Goal: Information Seeking & Learning: Learn about a topic

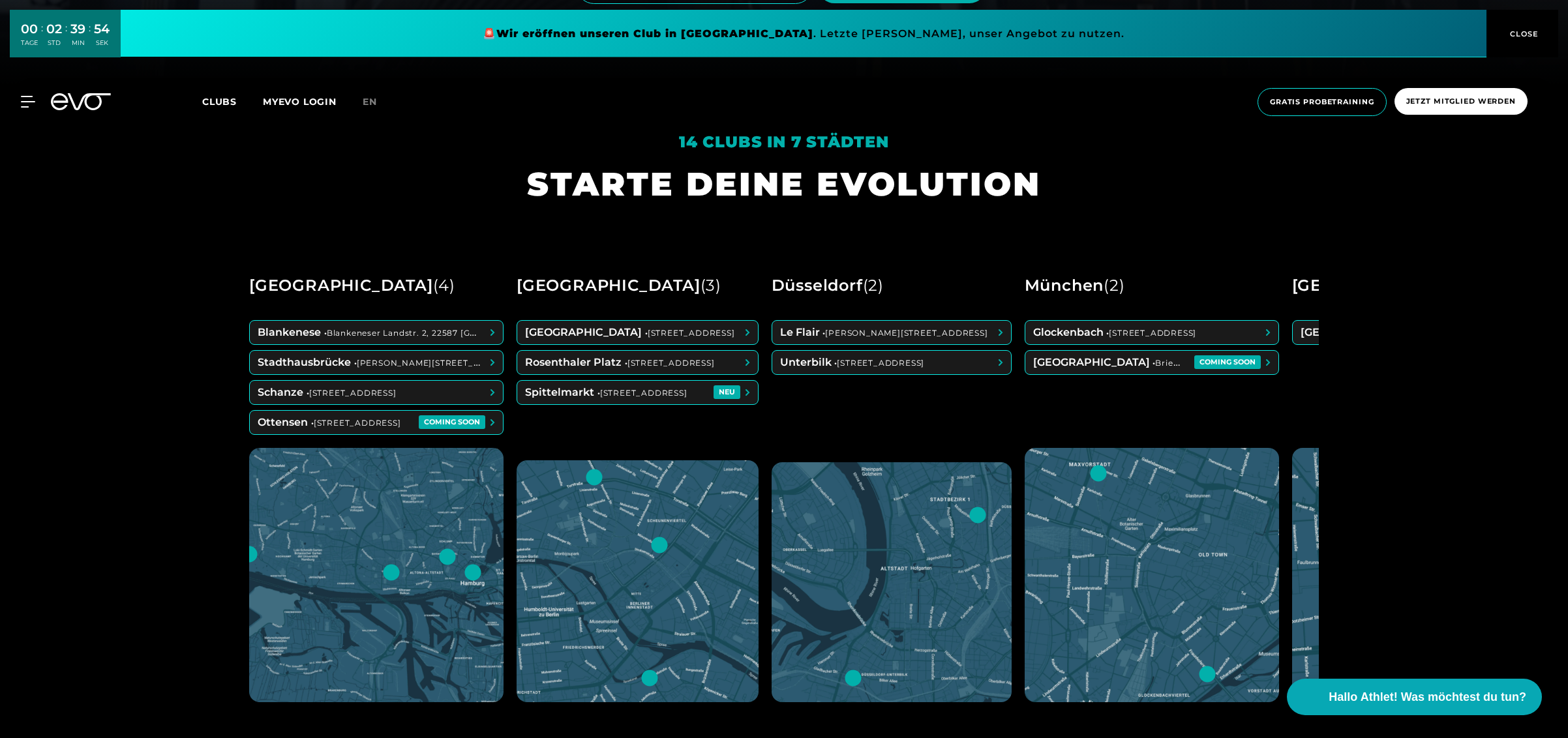
scroll to position [782, 0]
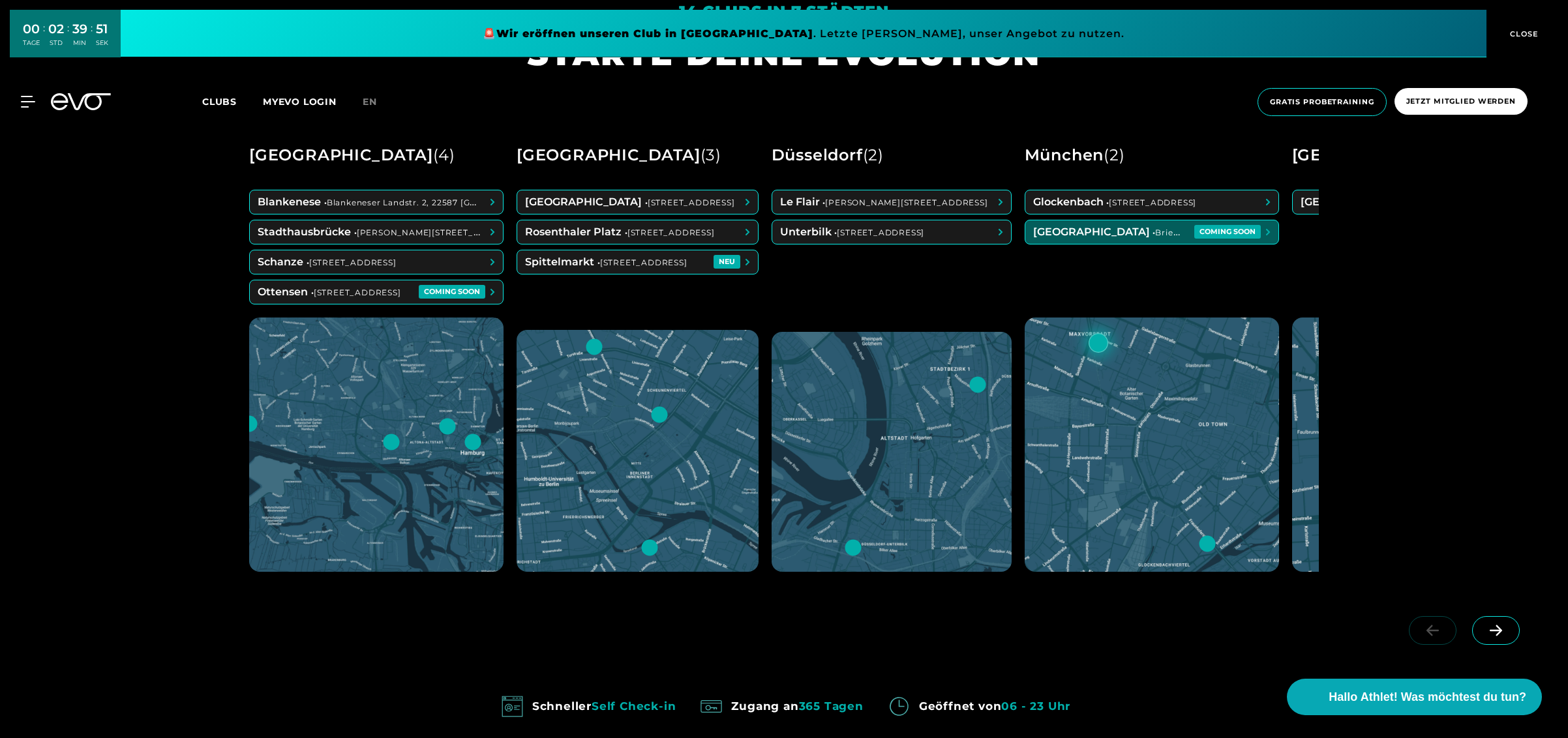
click at [1185, 233] on span at bounding box center [1151, 231] width 253 height 23
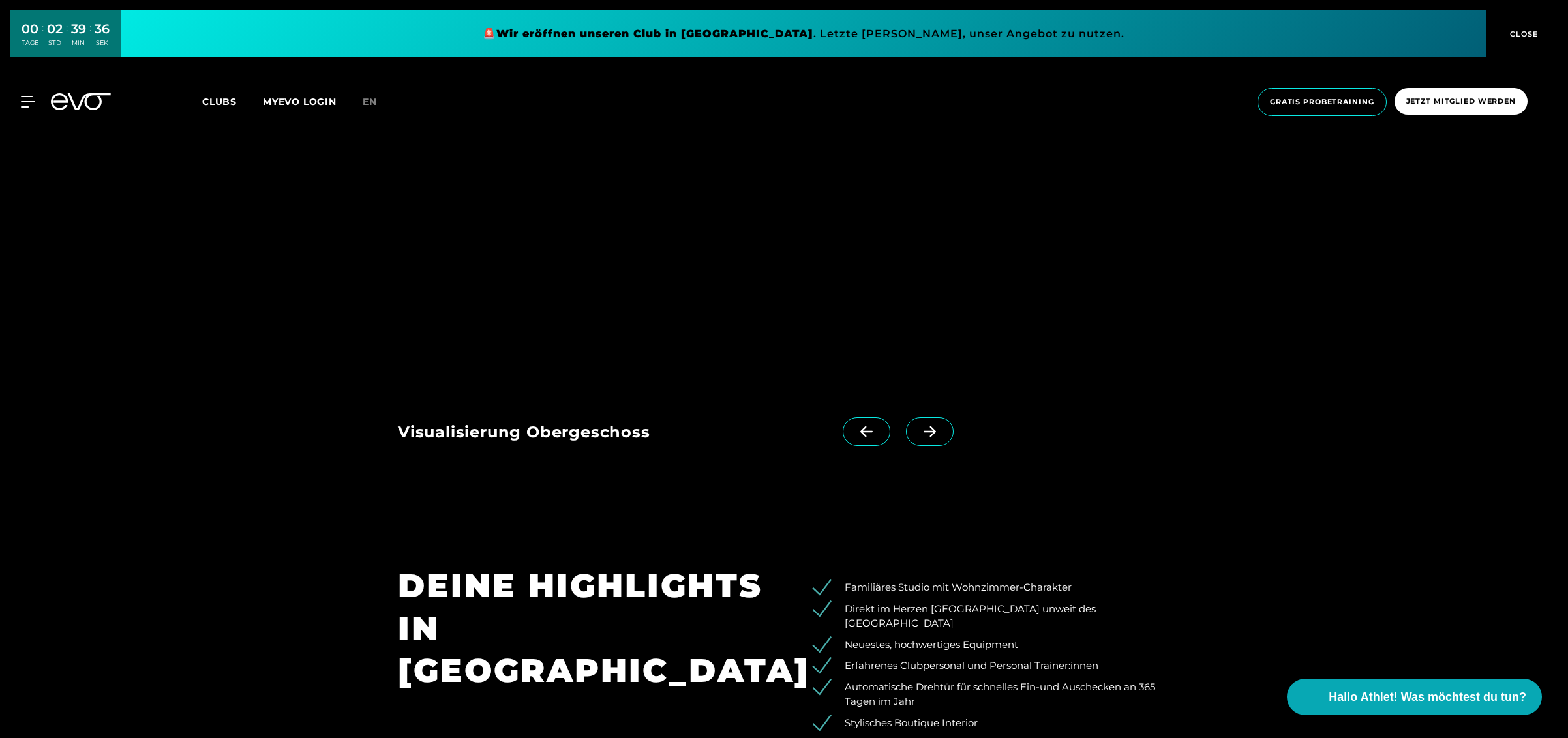
scroll to position [1695, 0]
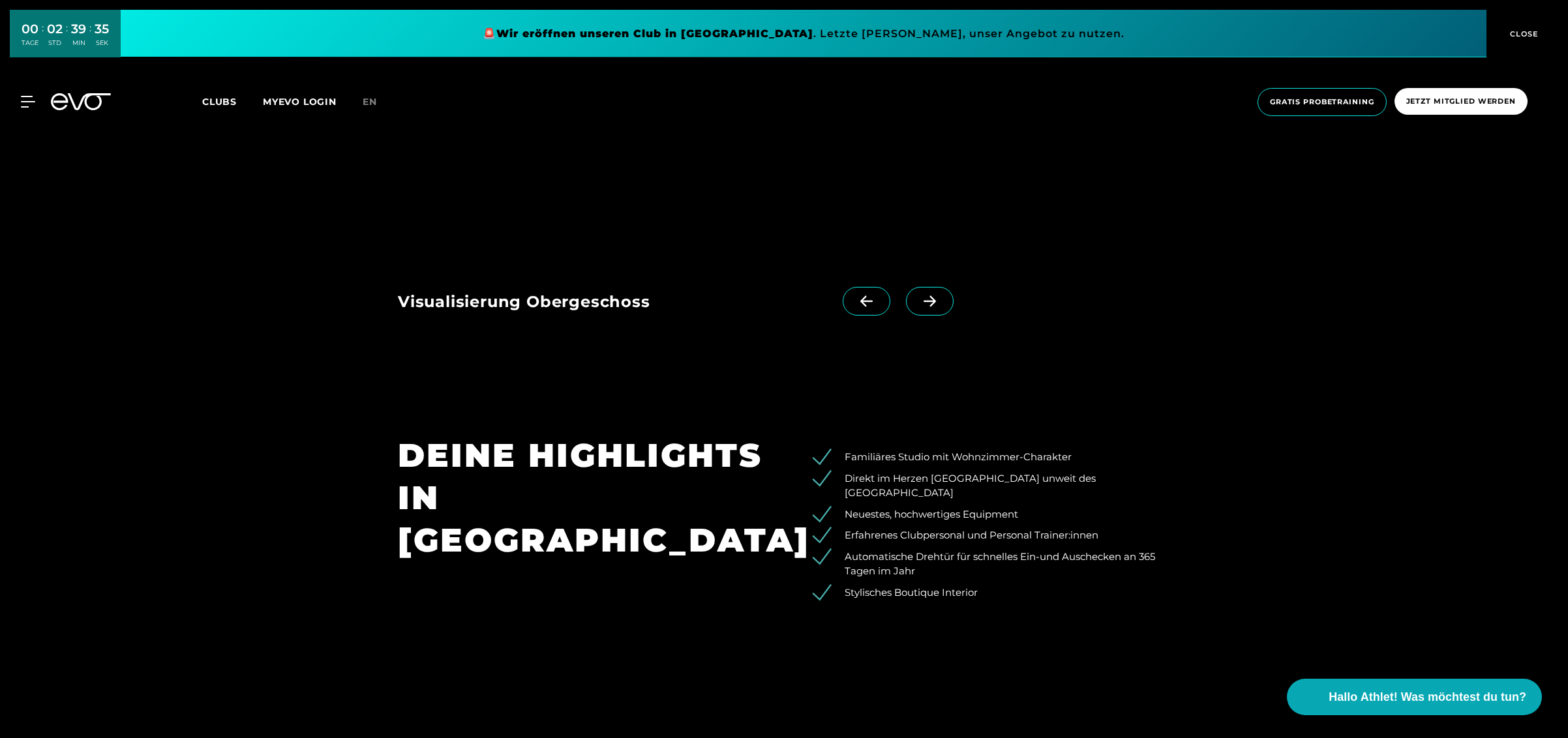
click at [923, 301] on icon at bounding box center [929, 301] width 12 height 11
drag, startPoint x: 857, startPoint y: 300, endPoint x: 796, endPoint y: 306, distance: 61.3
click at [856, 301] on icon at bounding box center [866, 301] width 22 height 12
click at [610, 263] on div "Visualisierung Obergeschoss Visualisierung Erdgeschoss" at bounding box center [668, 297] width 541 height 84
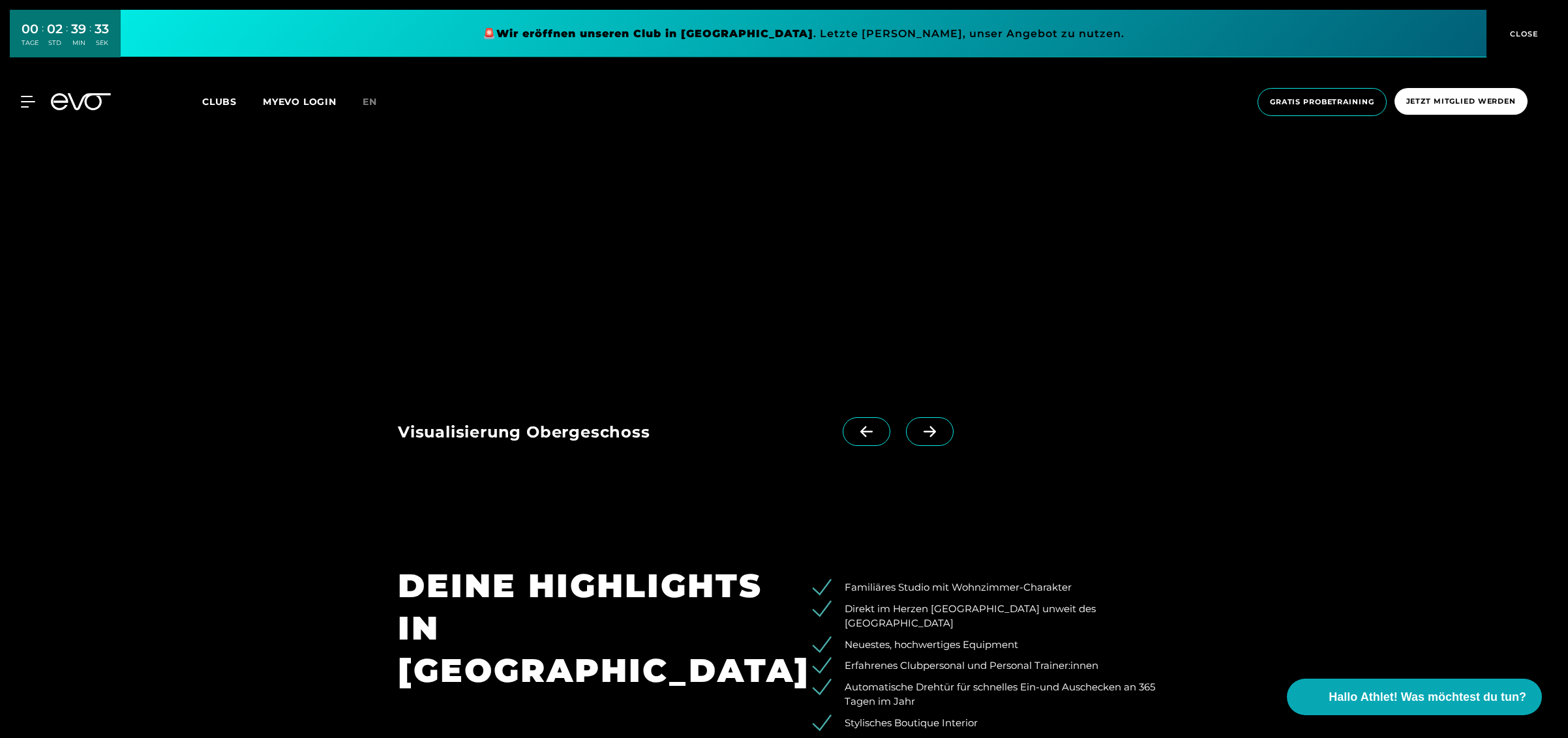
click at [619, 319] on img at bounding box center [706, 185] width 617 height 401
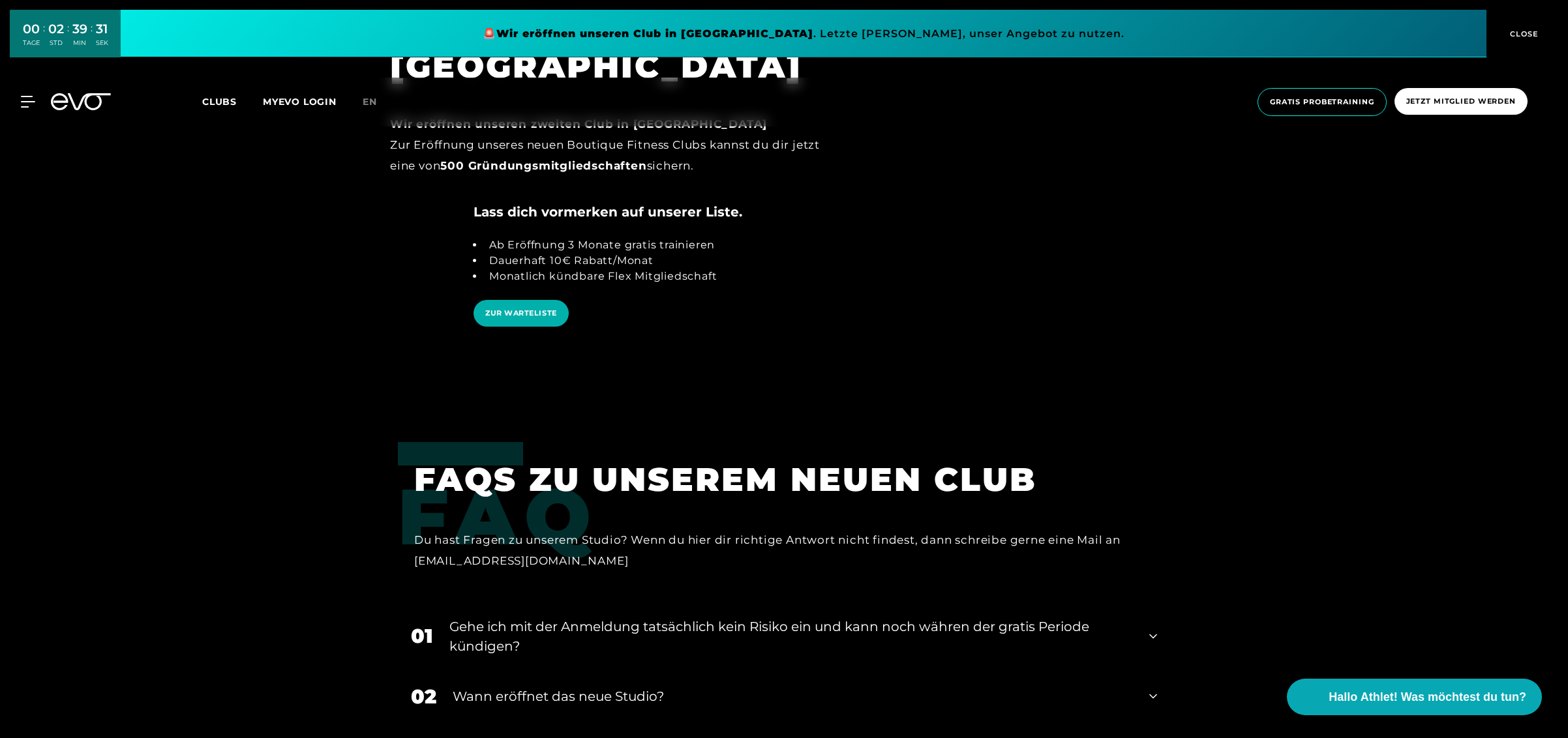
scroll to position [2868, 0]
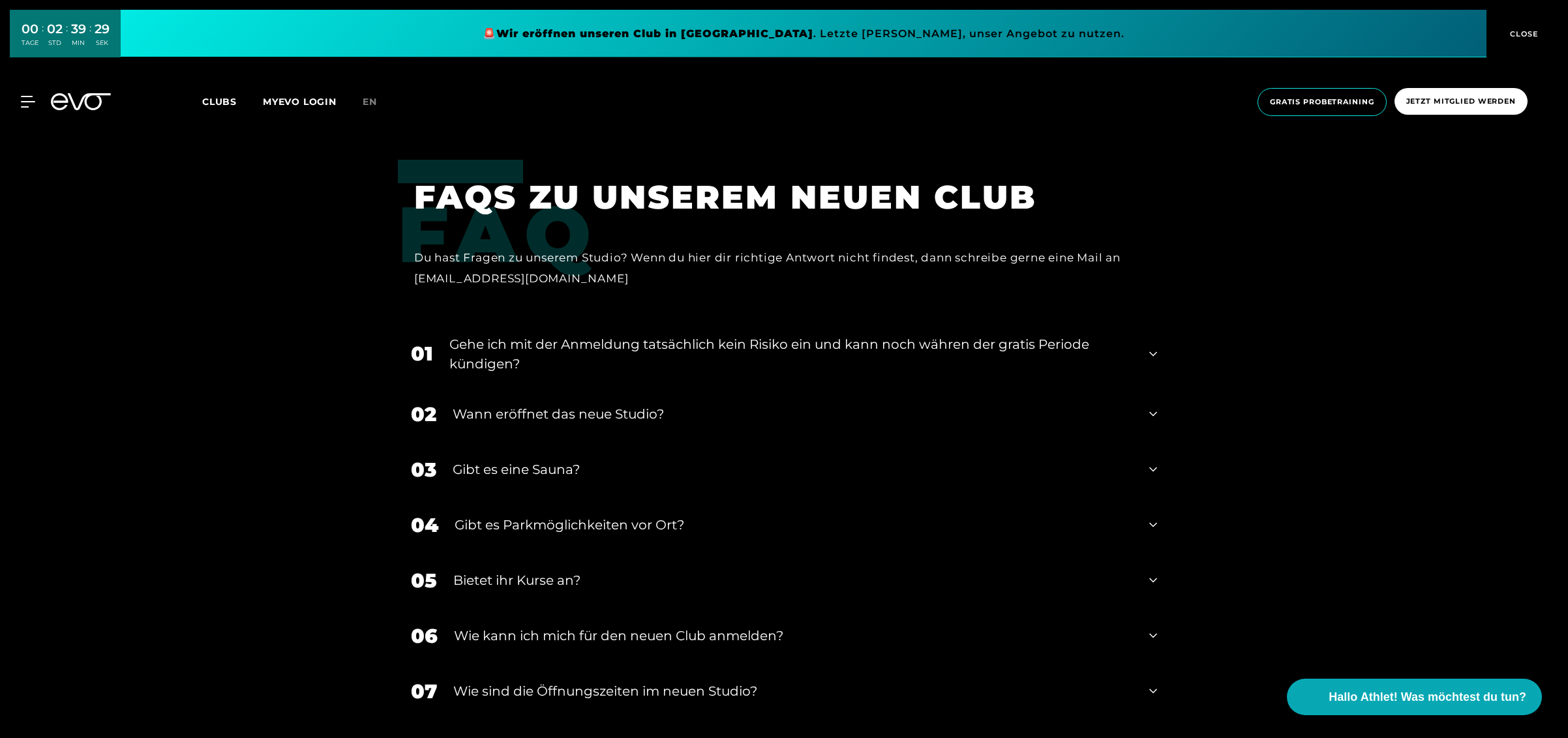
click at [628, 459] on div "Gibt es eine Sauna?" at bounding box center [793, 469] width 680 height 20
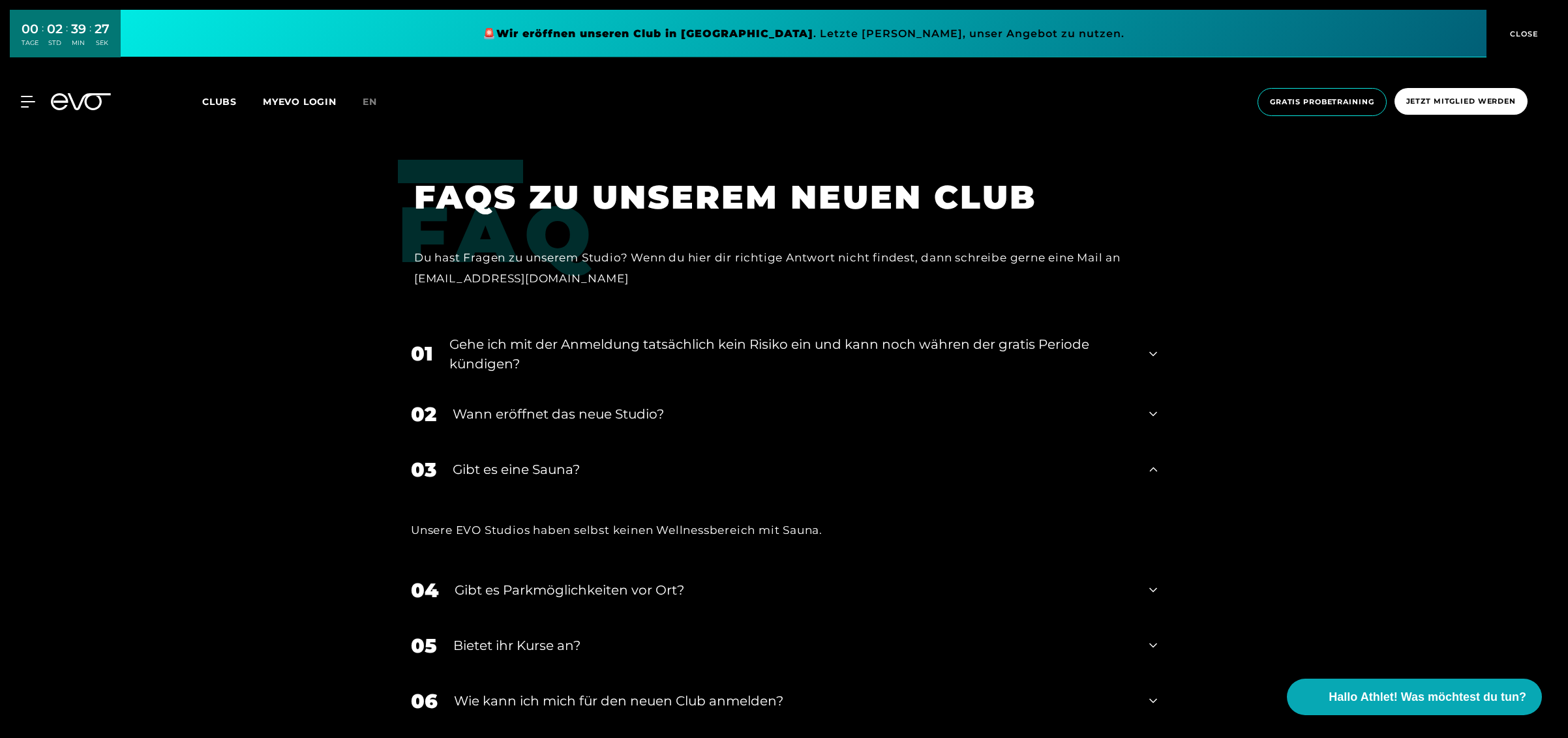
click at [622, 459] on div "Gibt es eine Sauna?" at bounding box center [793, 469] width 680 height 20
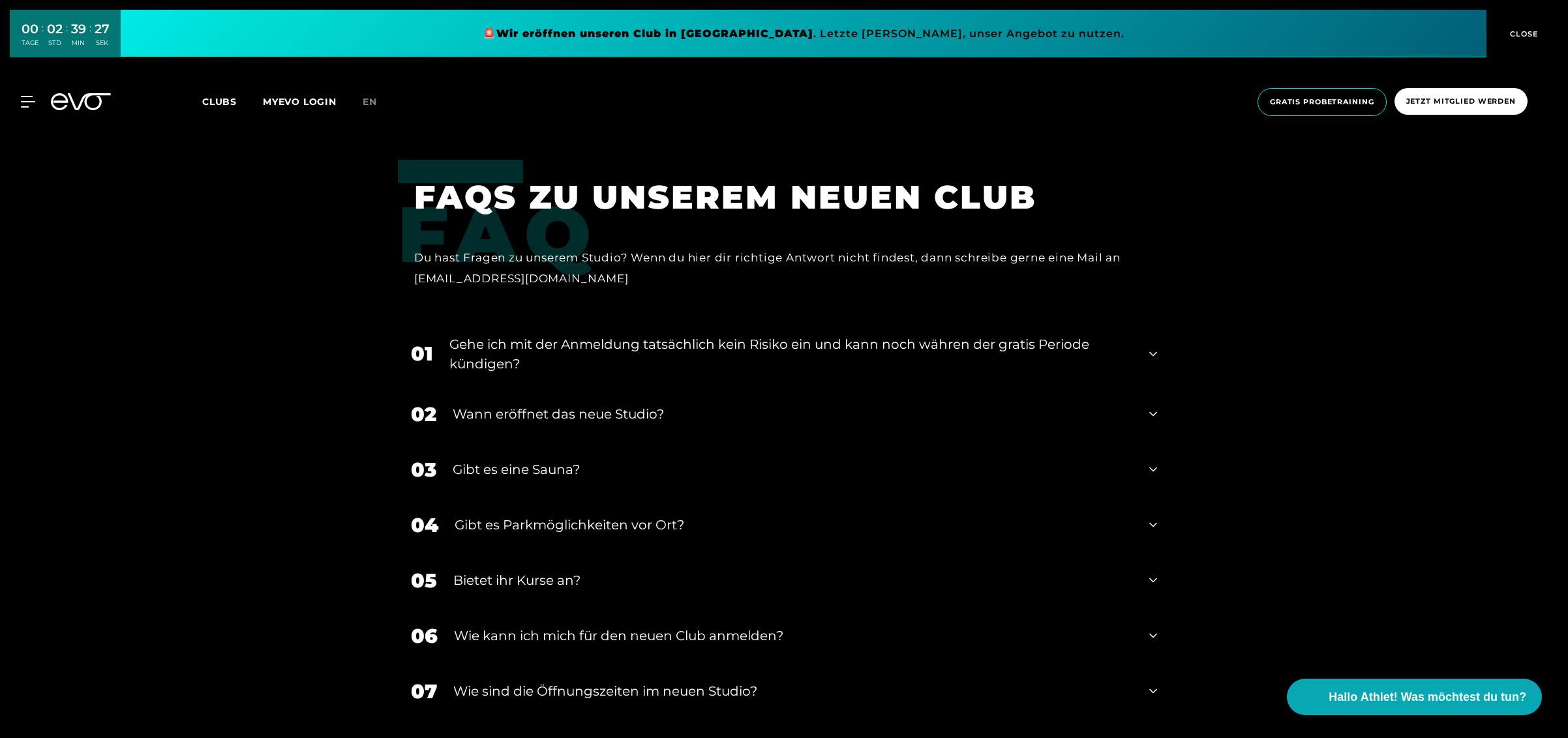
click at [617, 404] on div "Wann eröffnet das neue Studio?" at bounding box center [793, 413] width 680 height 20
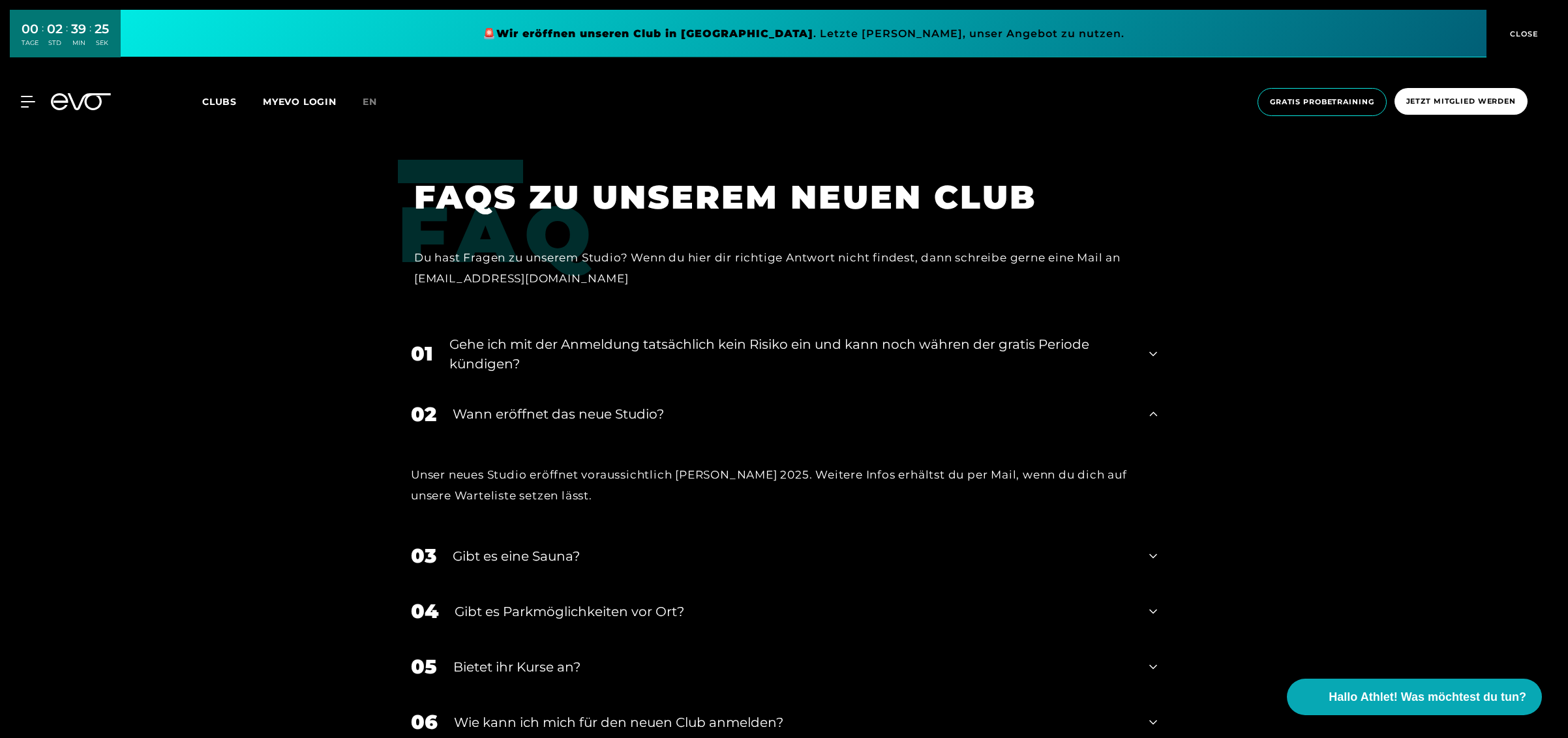
click at [616, 404] on div "Wann eröffnet das neue Studio?" at bounding box center [793, 413] width 680 height 20
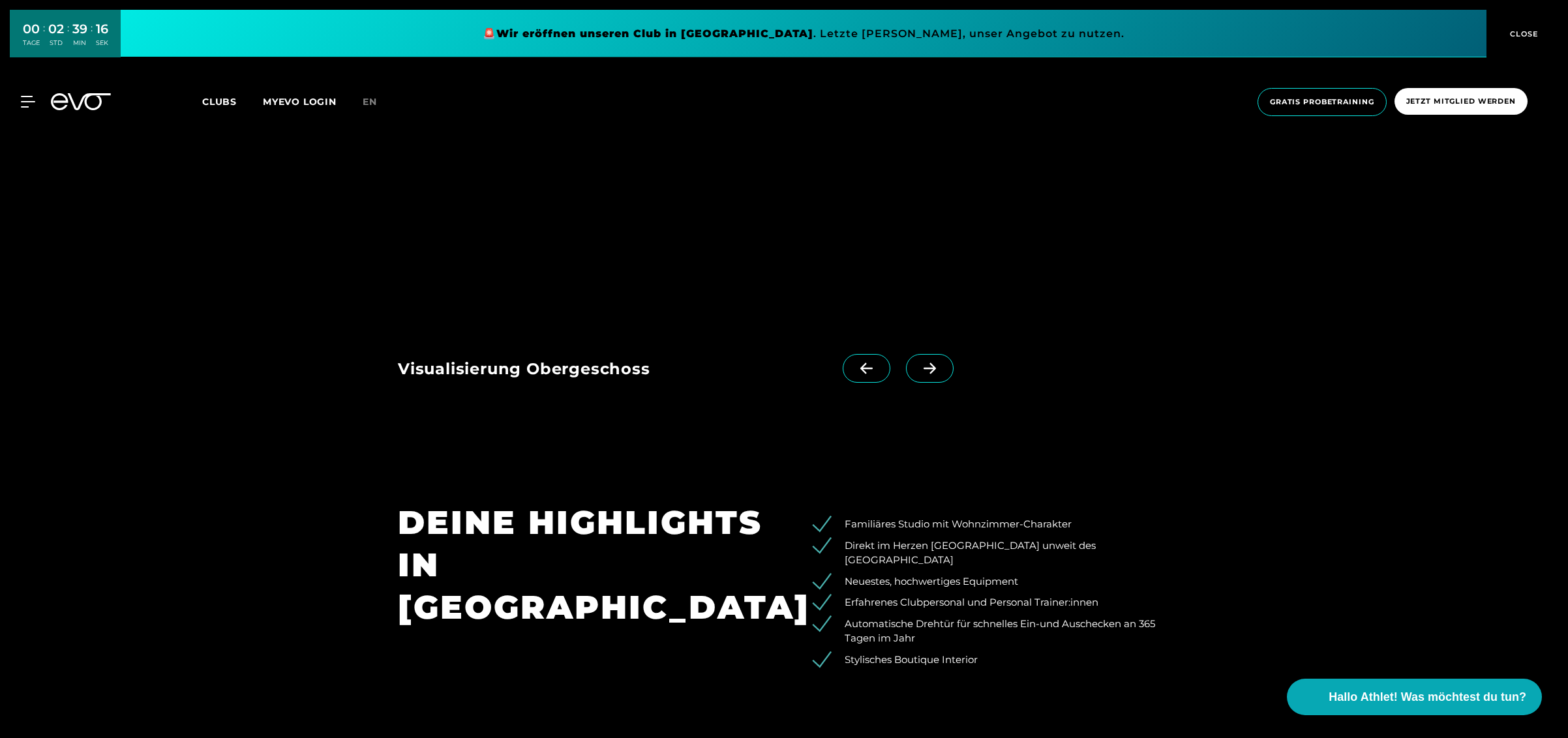
scroll to position [1367, 0]
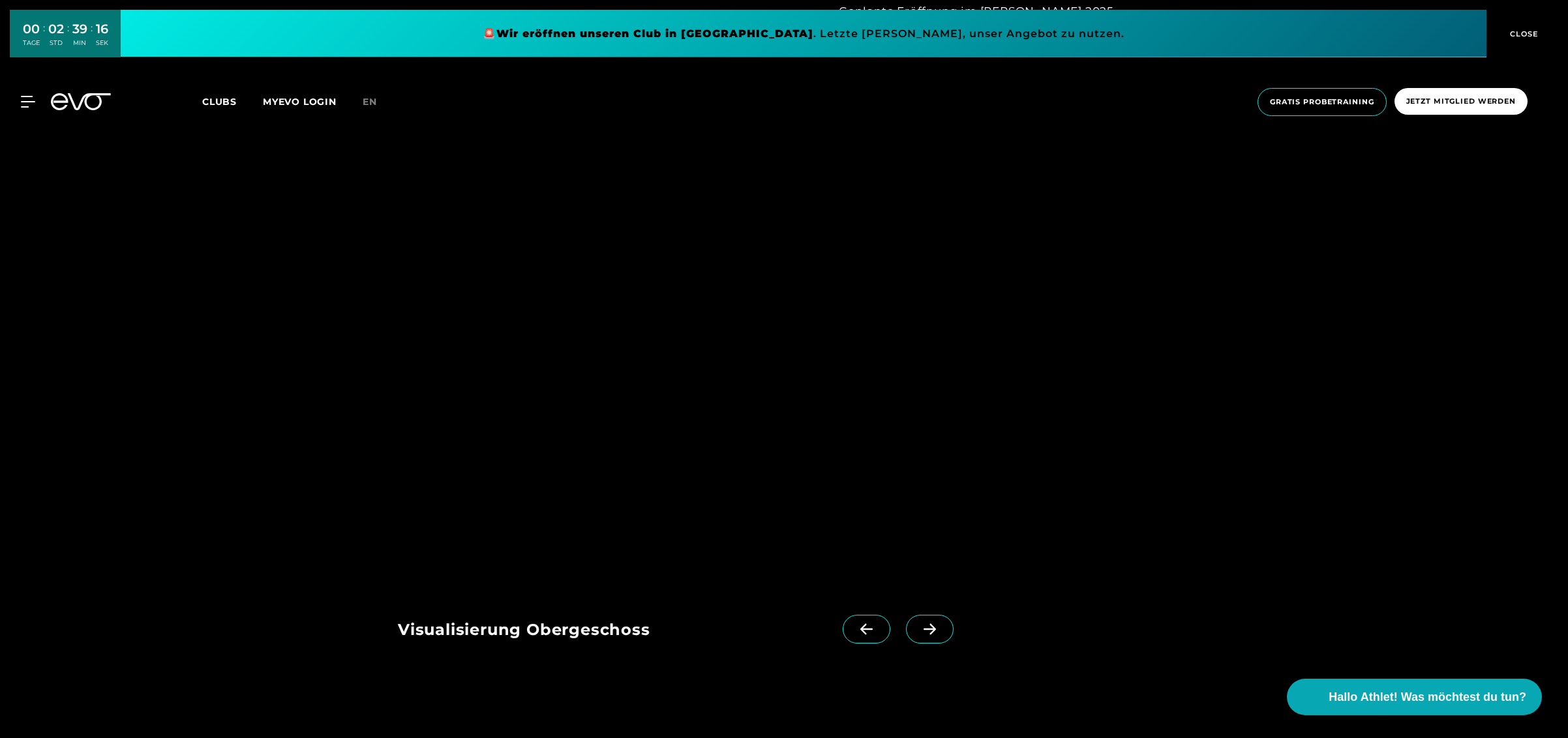
drag, startPoint x: 628, startPoint y: 375, endPoint x: 601, endPoint y: 358, distance: 31.9
click at [626, 375] on img at bounding box center [706, 382] width 617 height 401
click at [522, 268] on img at bounding box center [706, 382] width 617 height 401
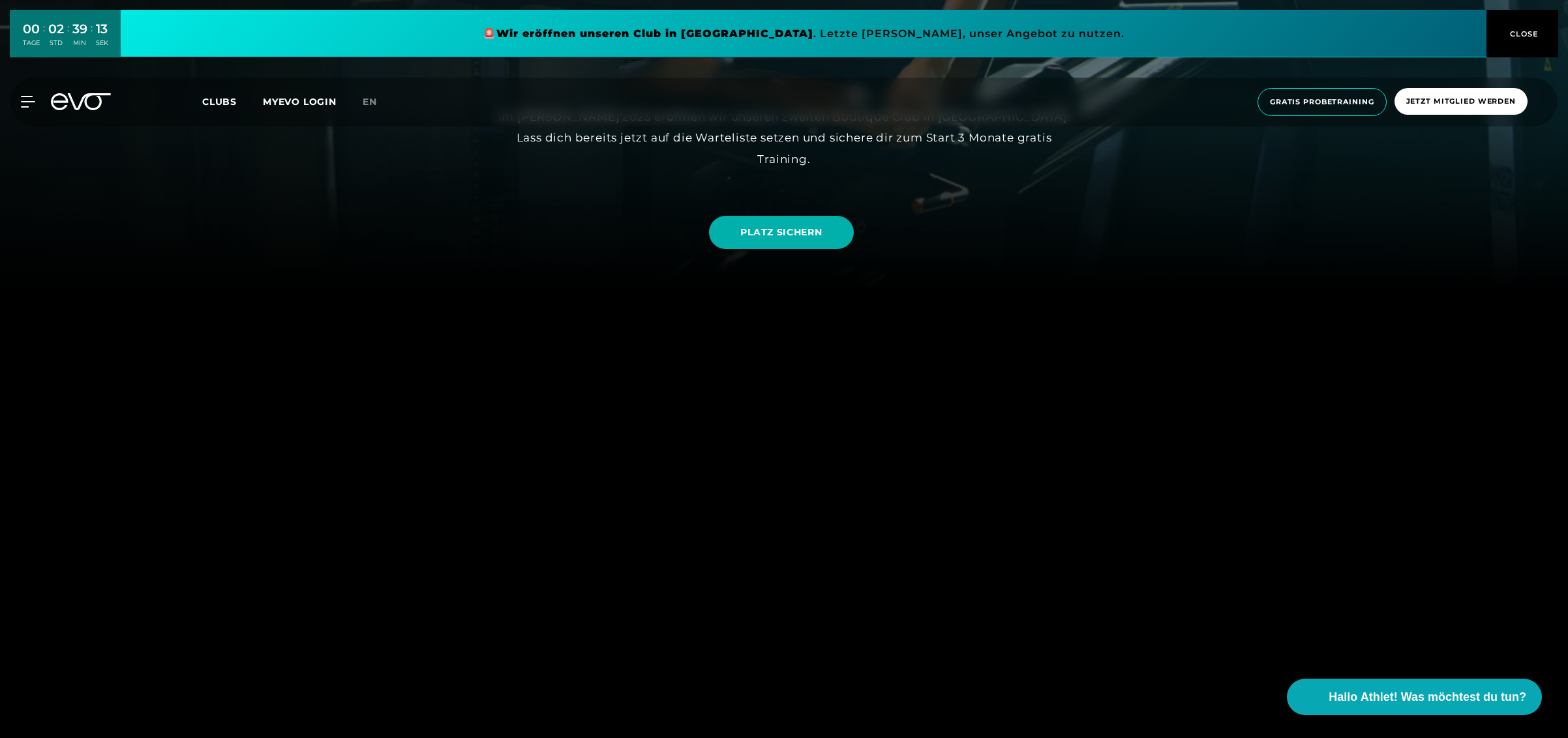
scroll to position [454, 0]
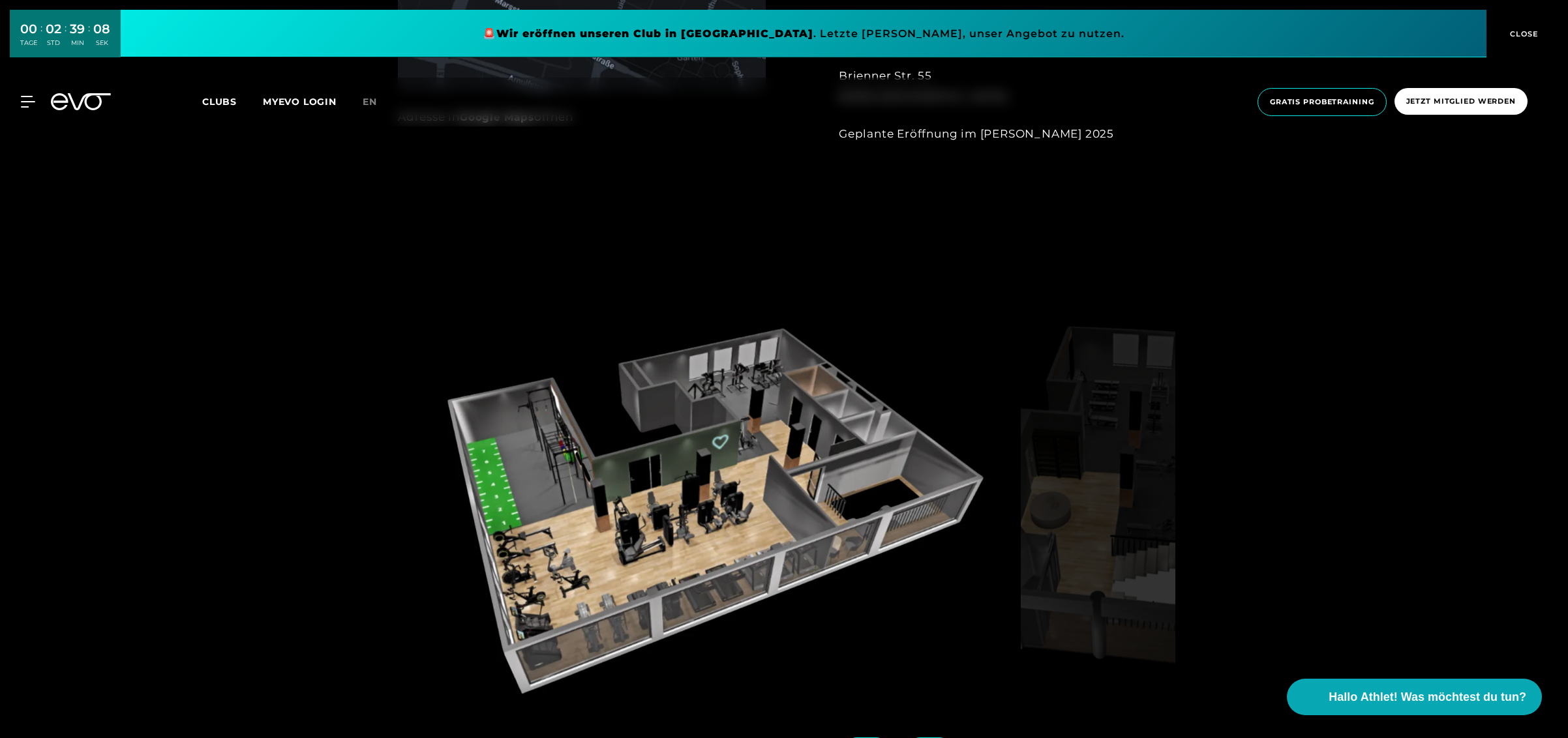
scroll to position [1367, 0]
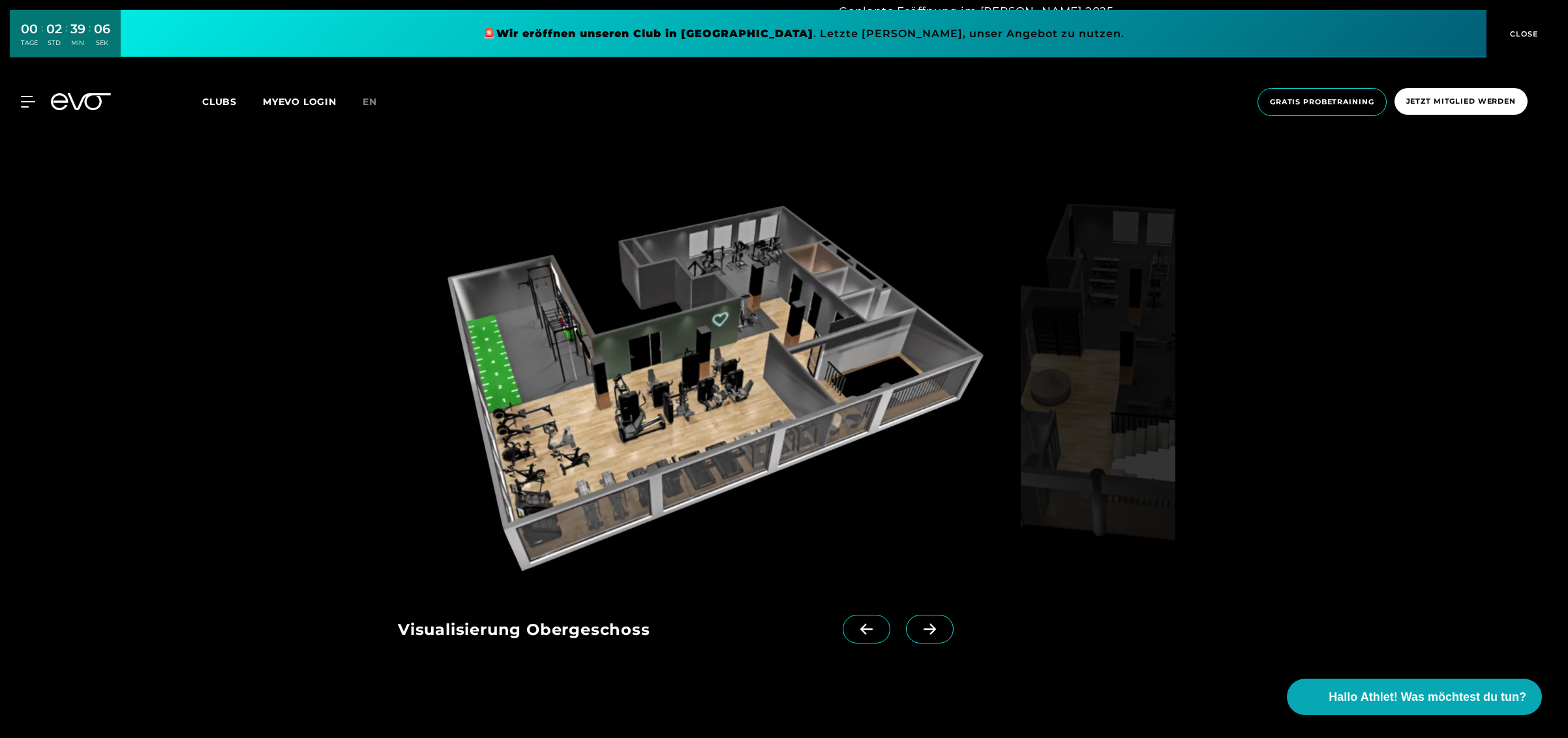
click at [906, 635] on span at bounding box center [929, 628] width 47 height 28
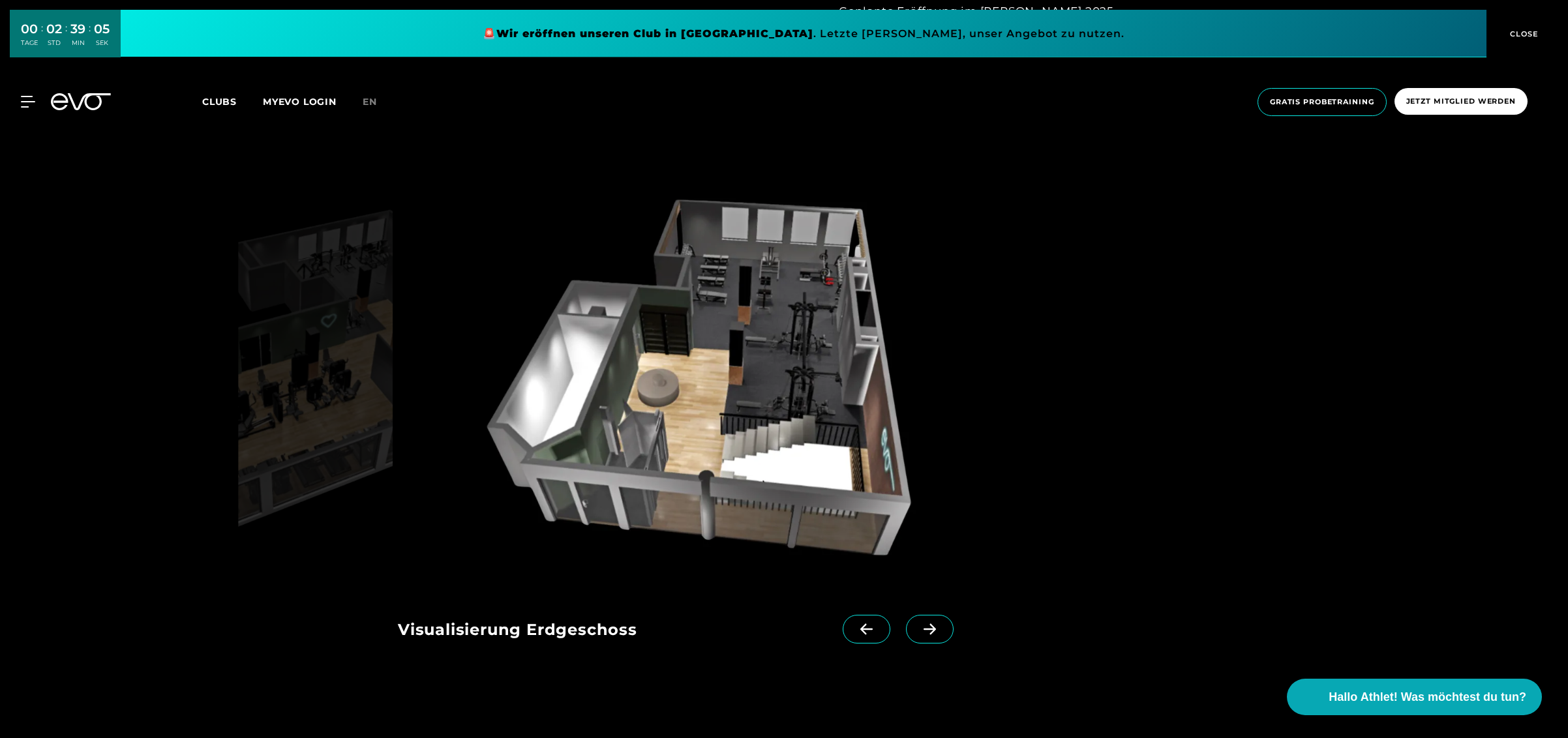
click at [918, 632] on icon at bounding box center [929, 629] width 22 height 12
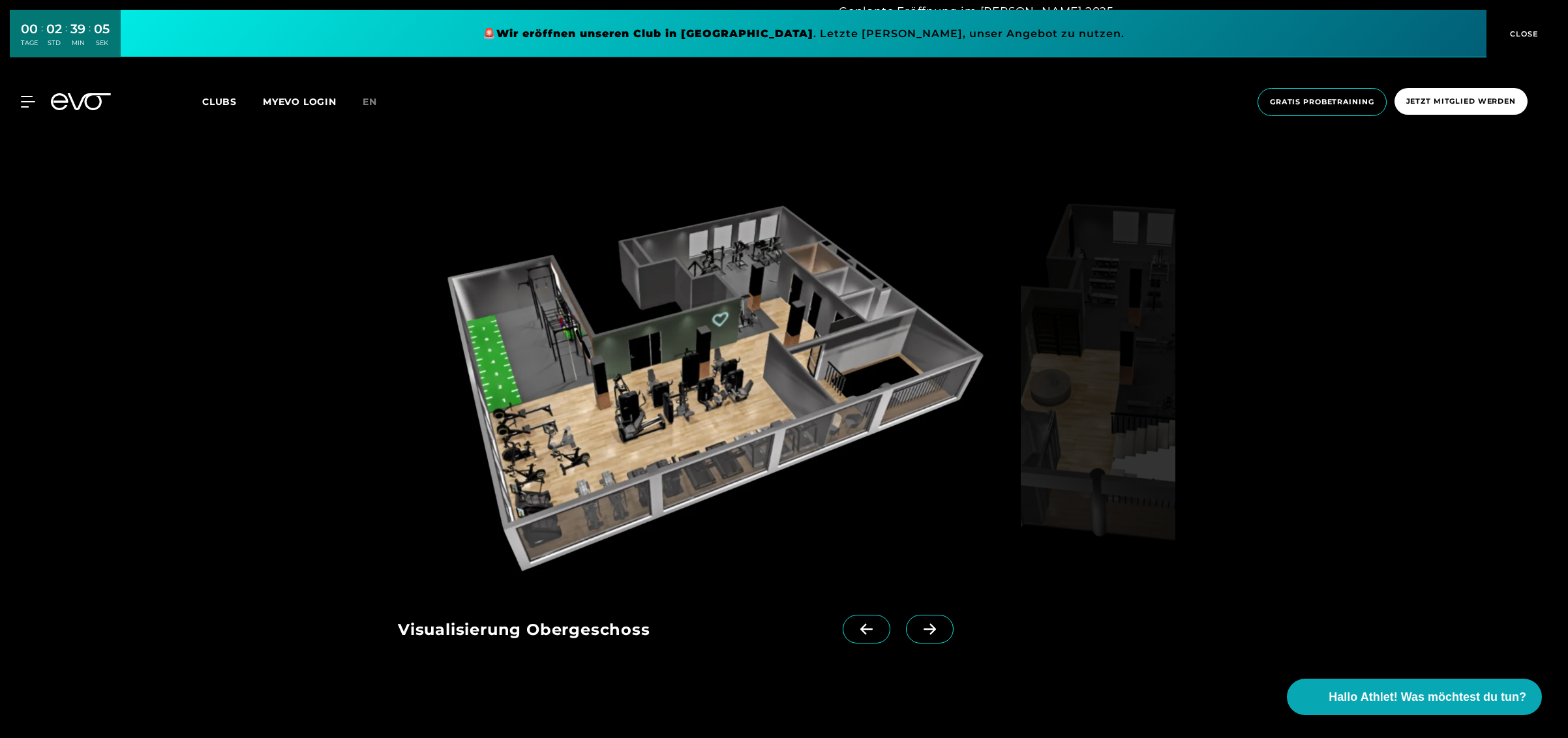
click at [918, 632] on icon at bounding box center [929, 629] width 22 height 12
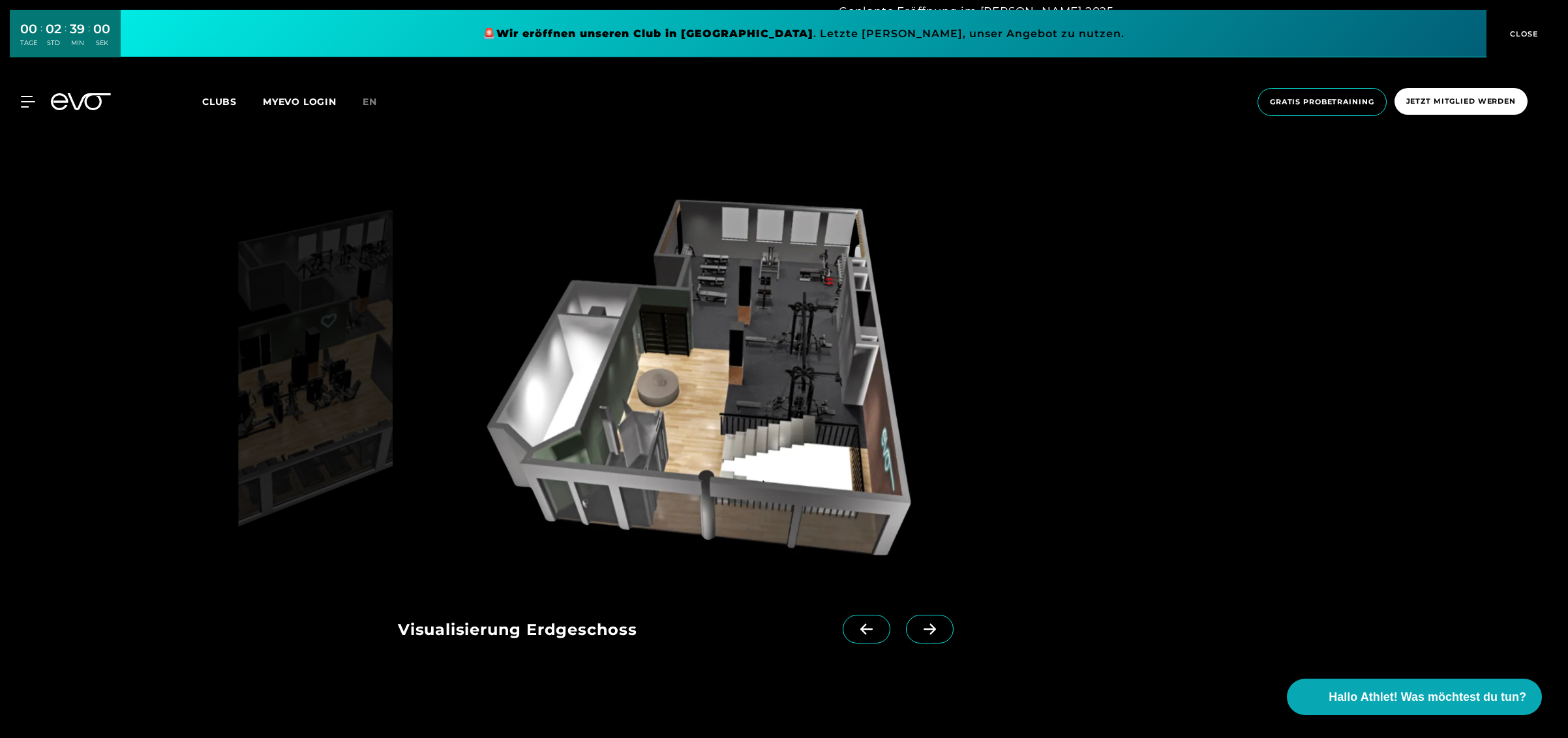
click at [918, 632] on icon at bounding box center [929, 629] width 22 height 12
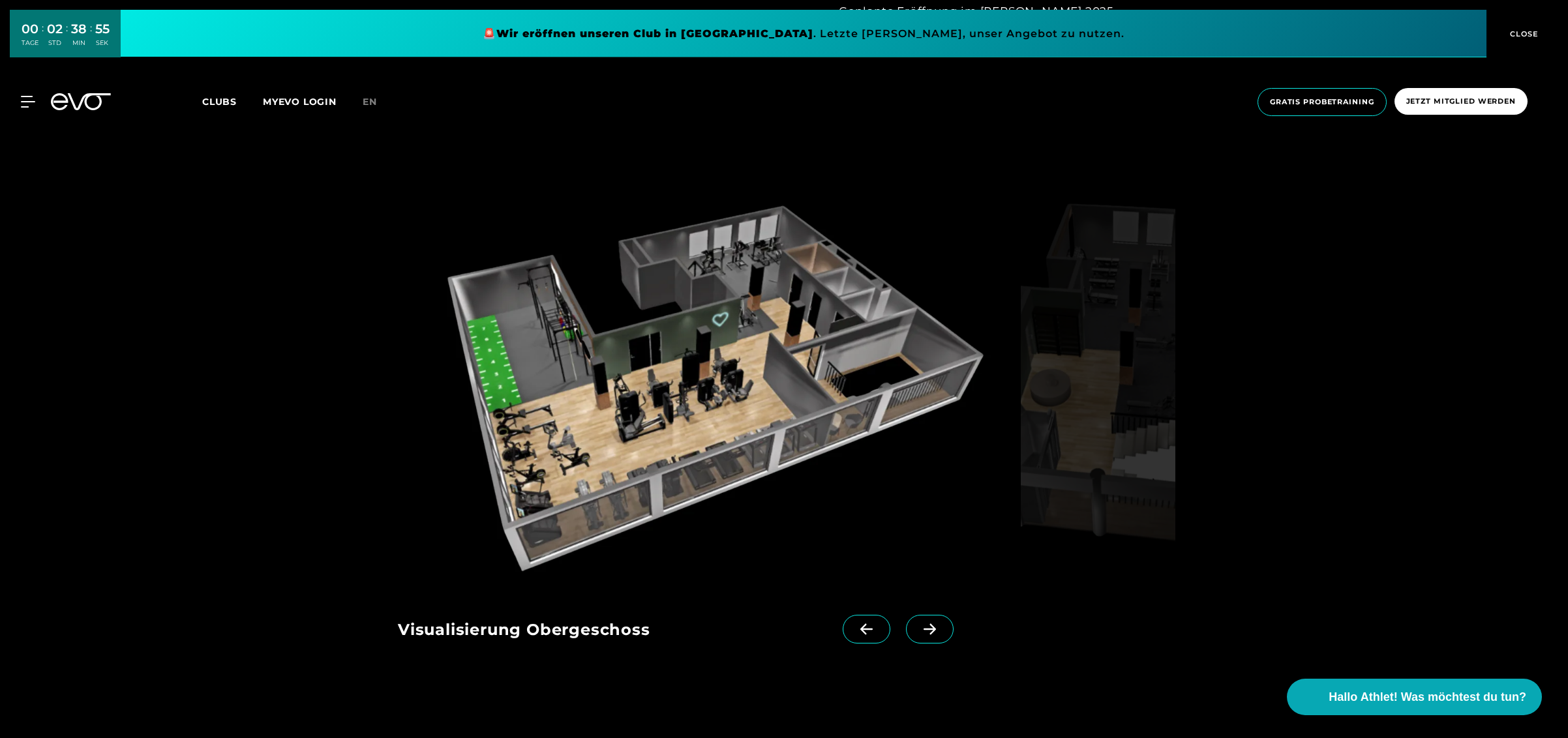
click at [855, 633] on icon at bounding box center [866, 629] width 22 height 12
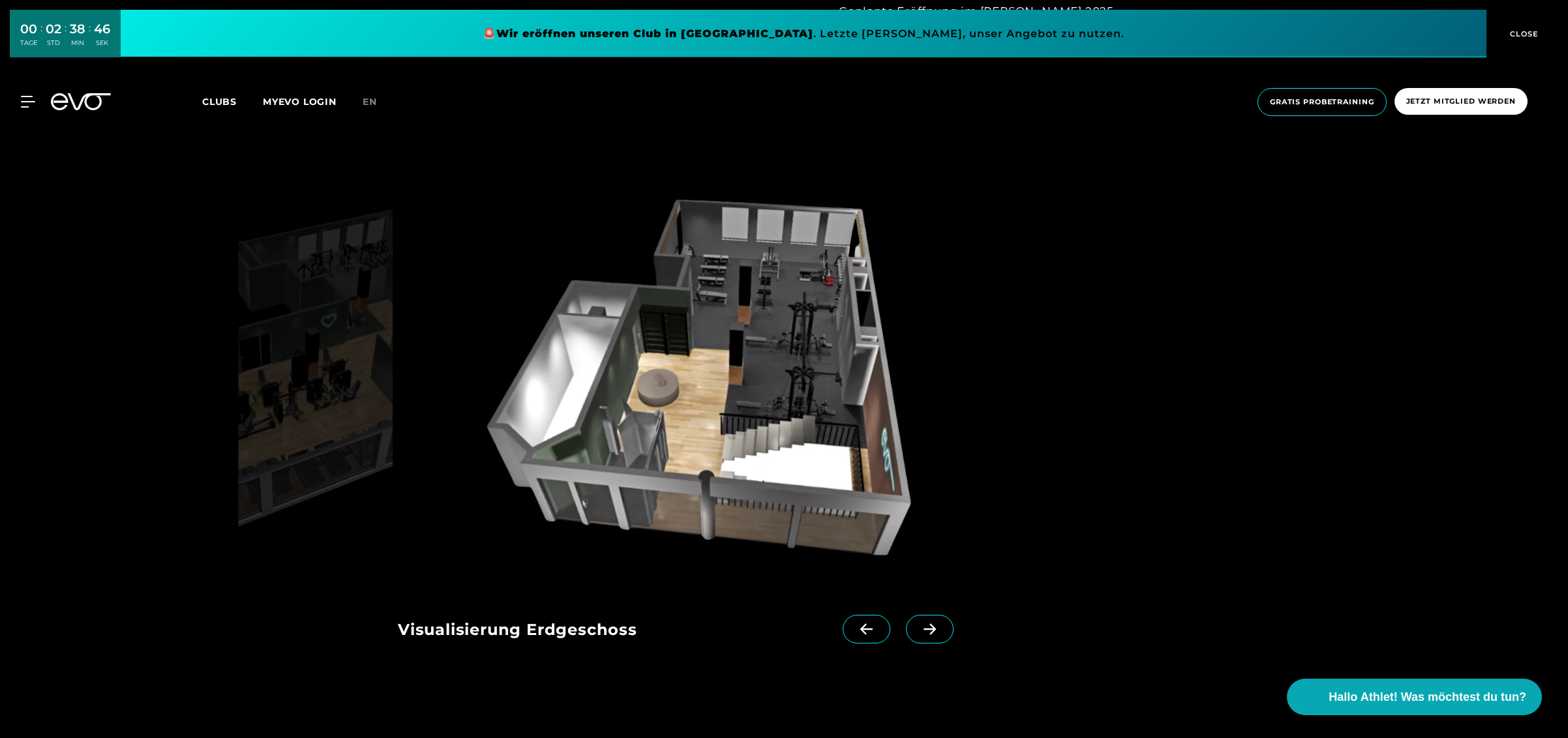
click at [933, 632] on link at bounding box center [932, 640] width 53 height 52
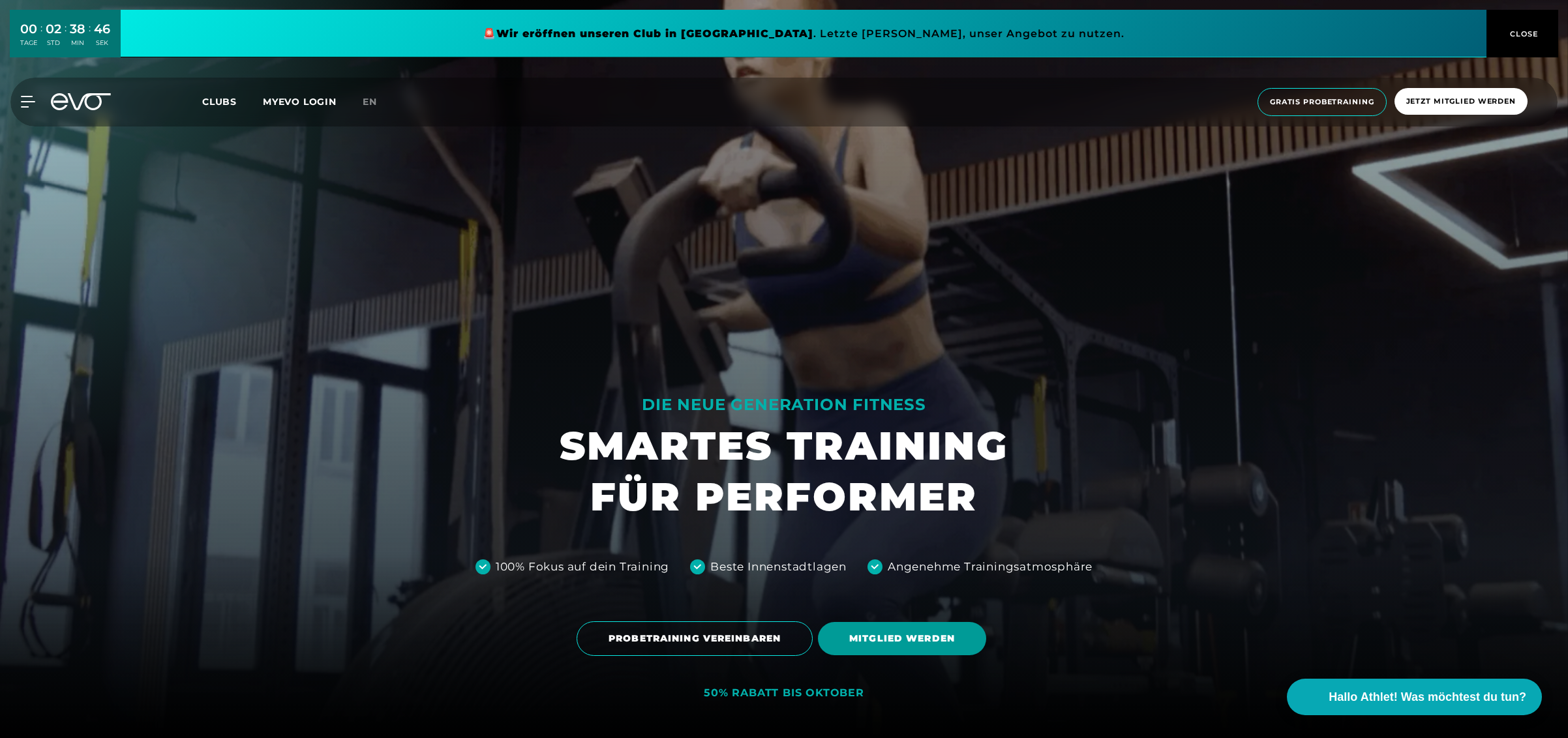
click at [897, 632] on span "MITGLIED WERDEN" at bounding box center [901, 639] width 105 height 14
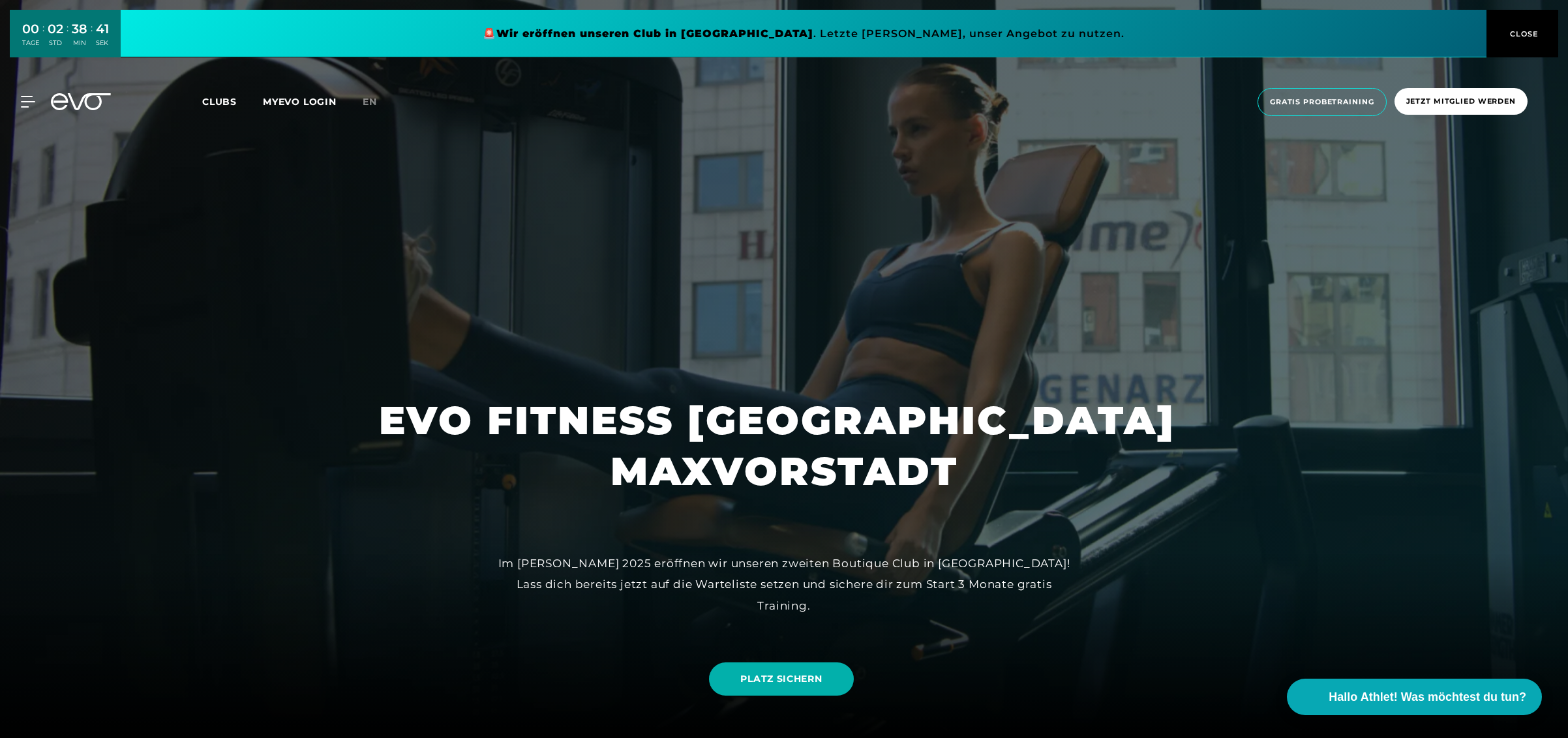
drag, startPoint x: 877, startPoint y: 644, endPoint x: 894, endPoint y: 646, distance: 17.1
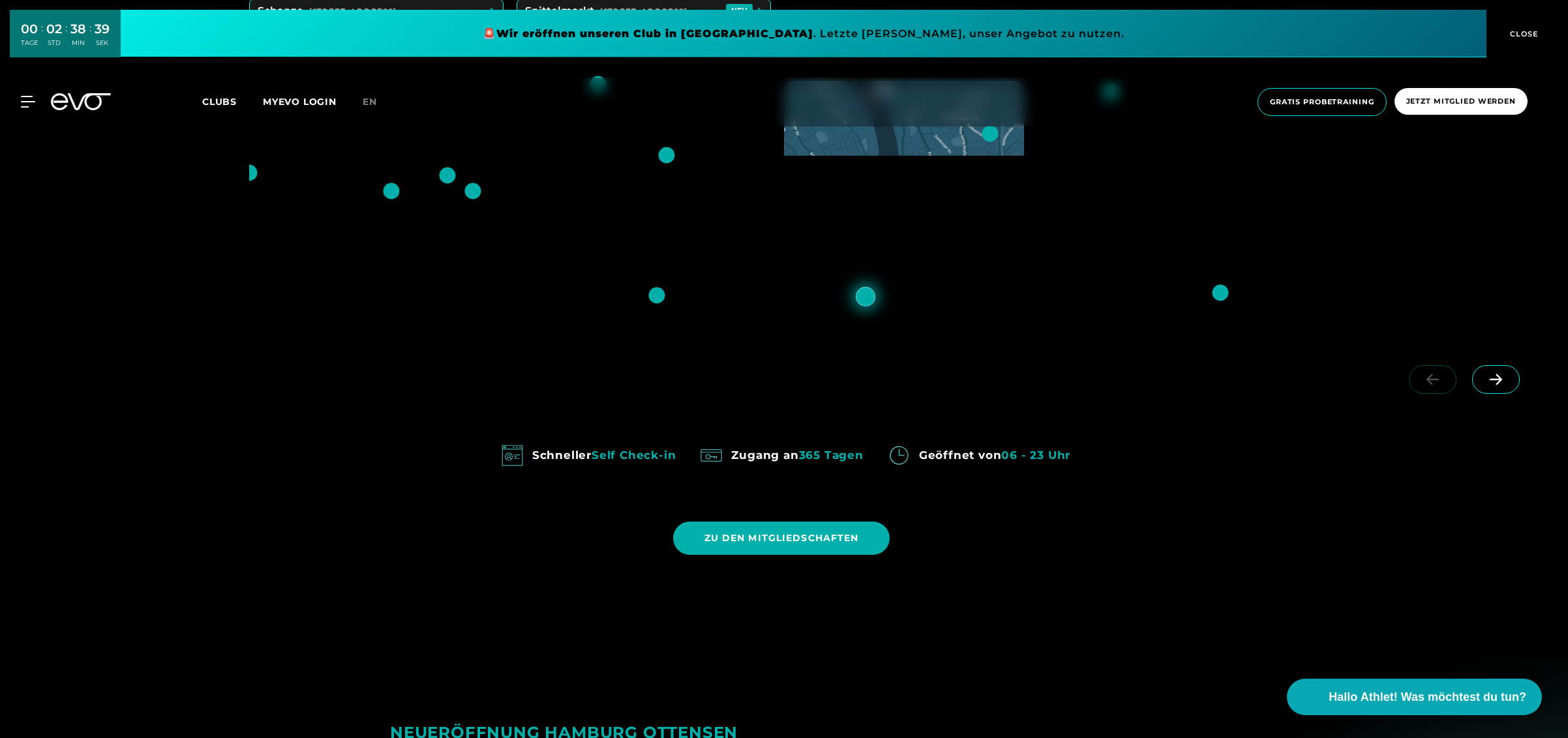
scroll to position [782, 0]
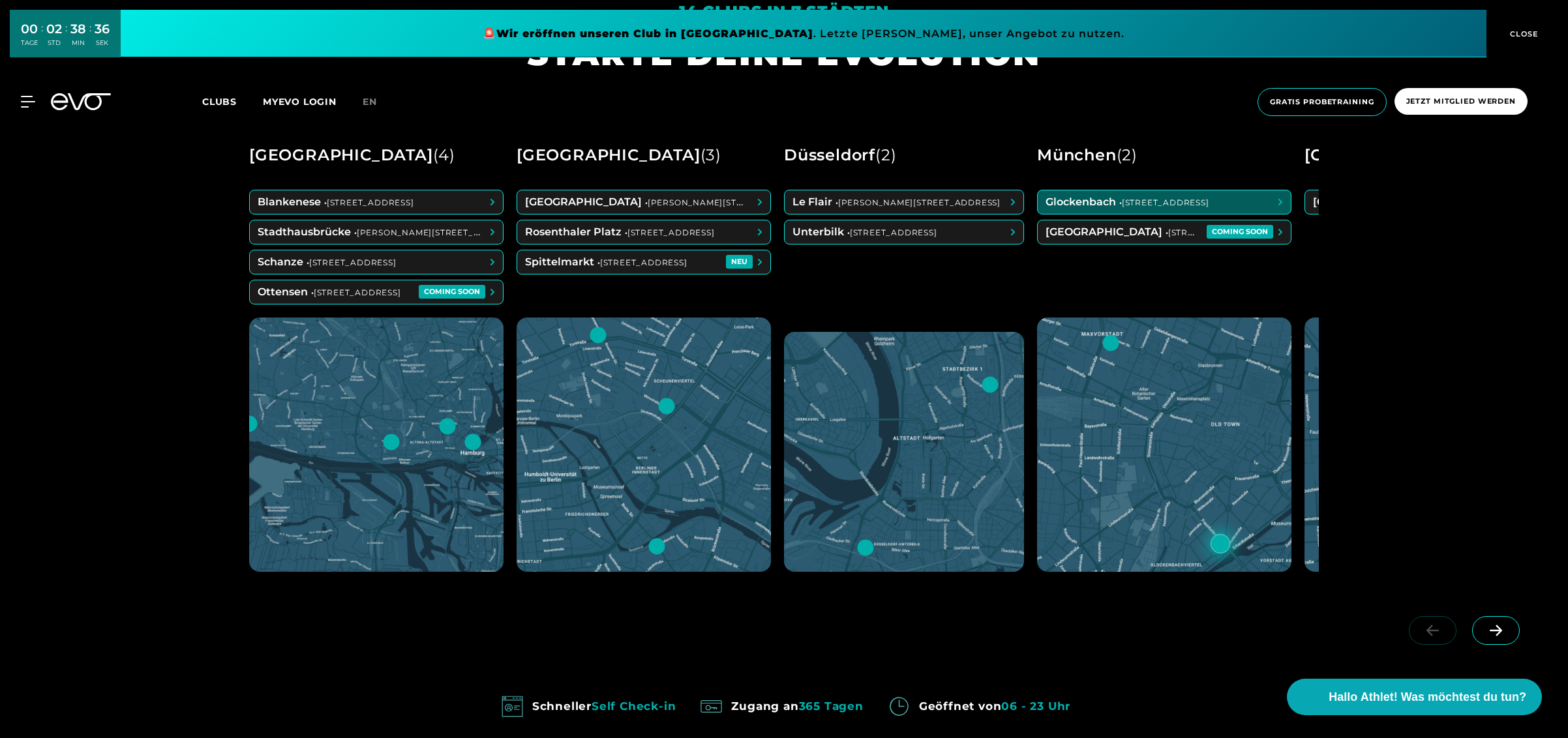
click at [1230, 543] on div at bounding box center [1220, 544] width 20 height 20
click at [1118, 204] on span at bounding box center [1164, 202] width 253 height 23
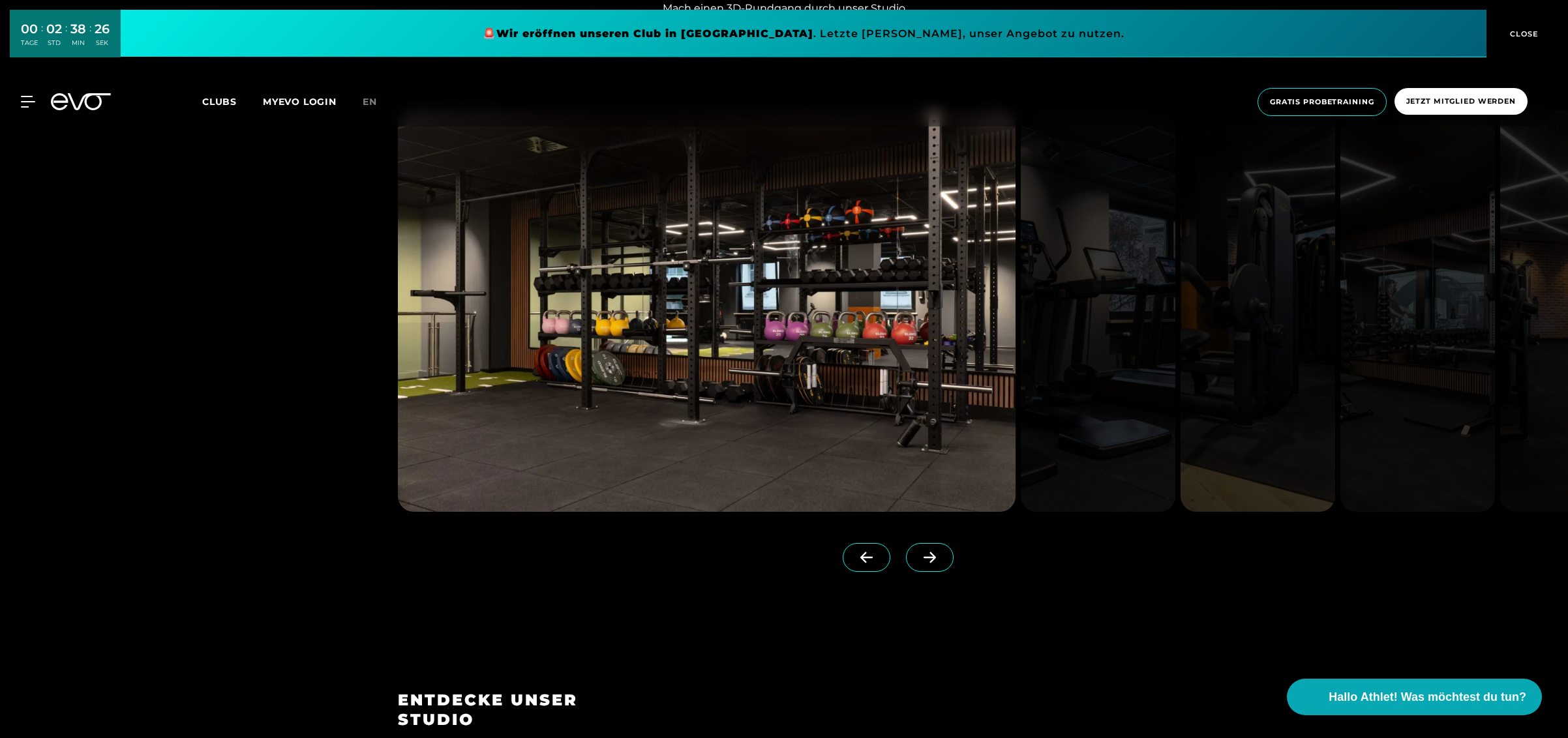
scroll to position [1826, 0]
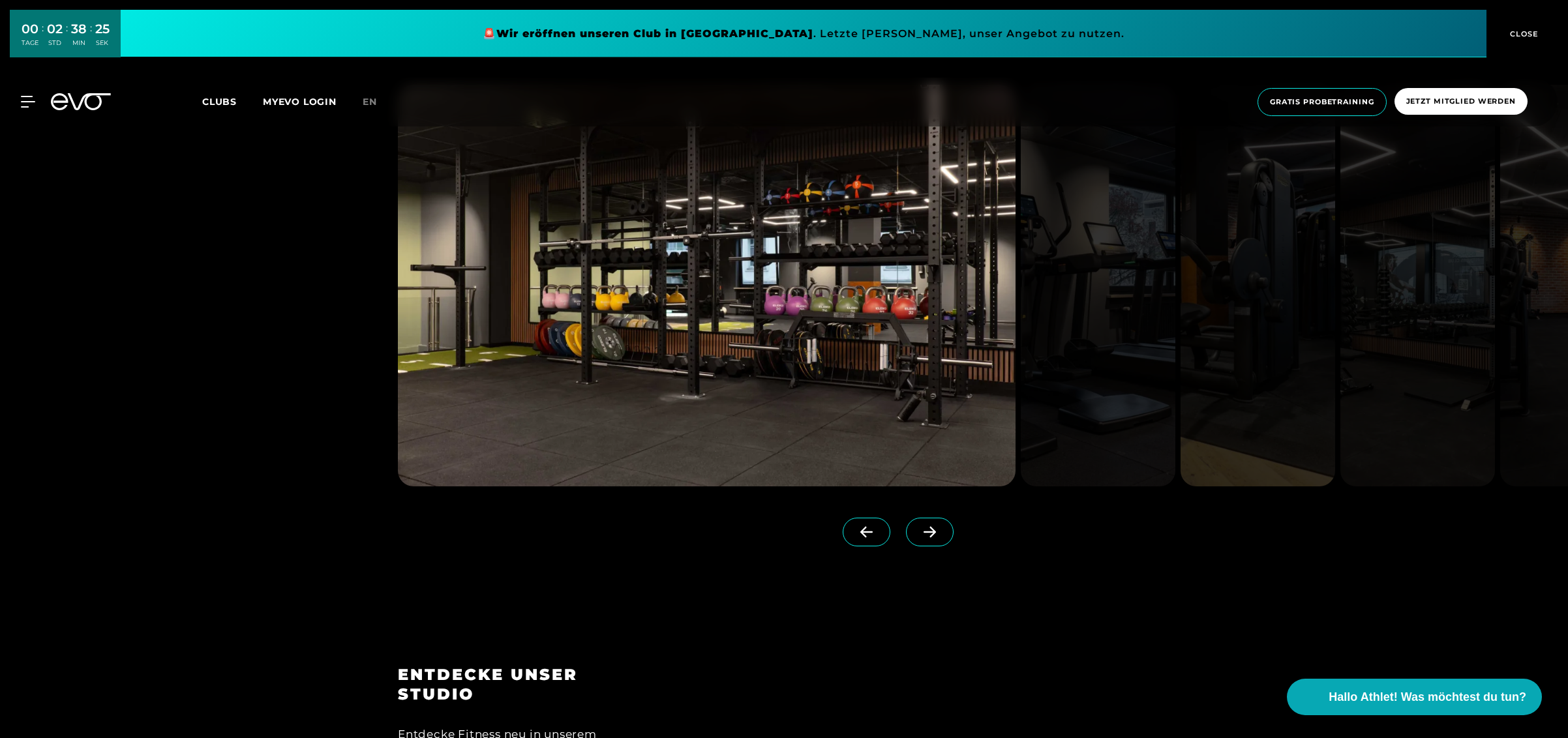
click at [907, 539] on span at bounding box center [929, 532] width 47 height 28
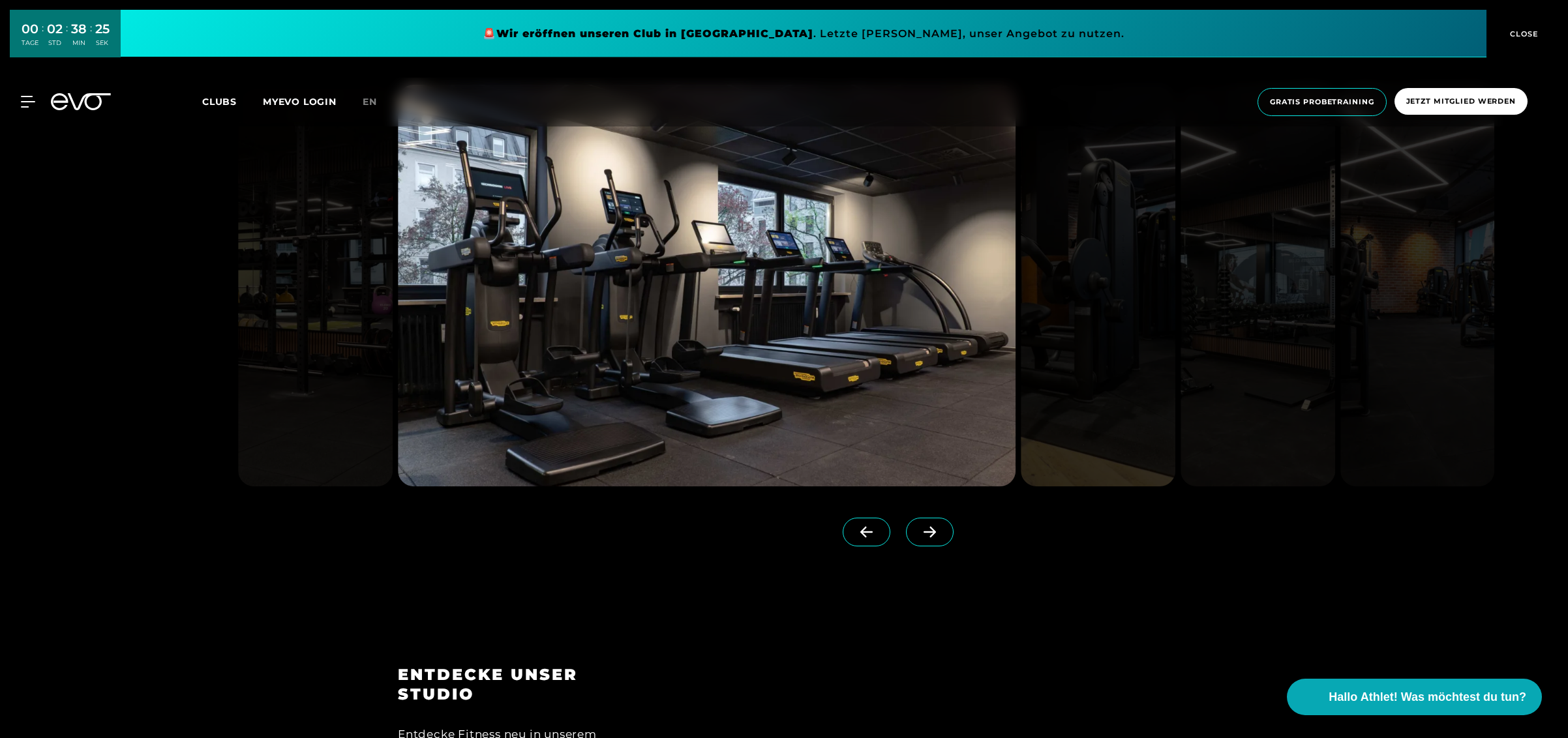
click at [907, 539] on span at bounding box center [929, 532] width 47 height 28
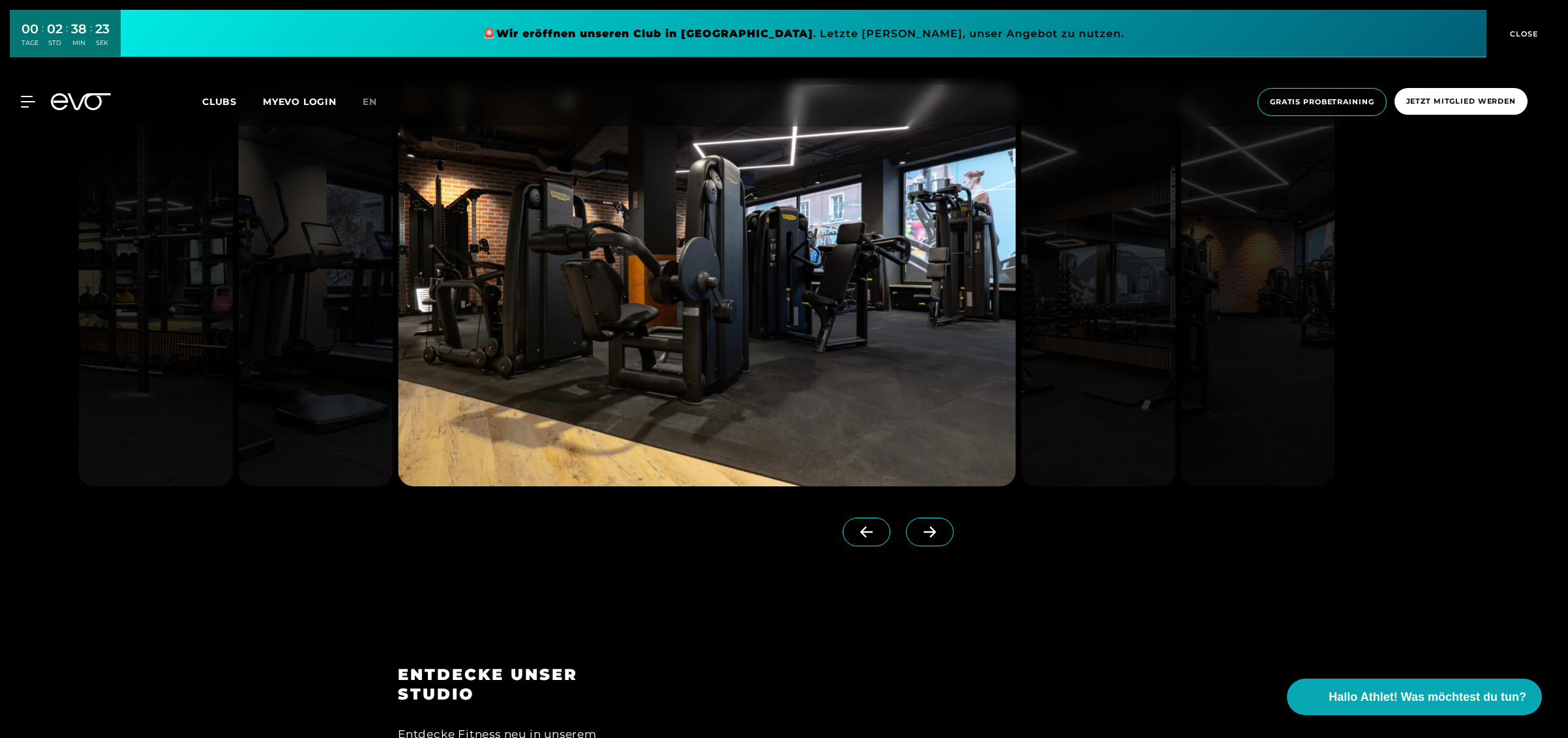
click at [929, 536] on span at bounding box center [929, 532] width 47 height 28
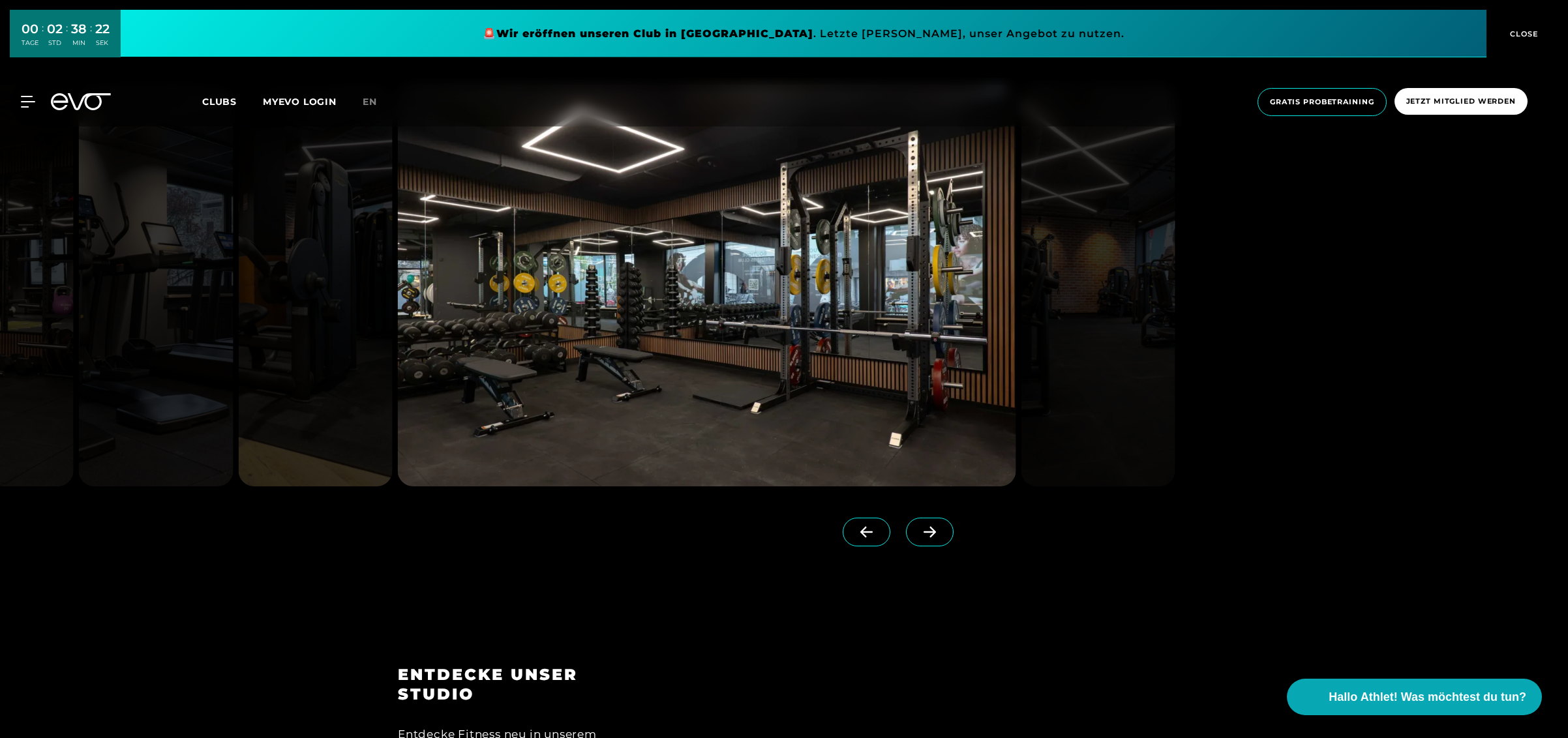
click at [929, 536] on span at bounding box center [929, 532] width 47 height 28
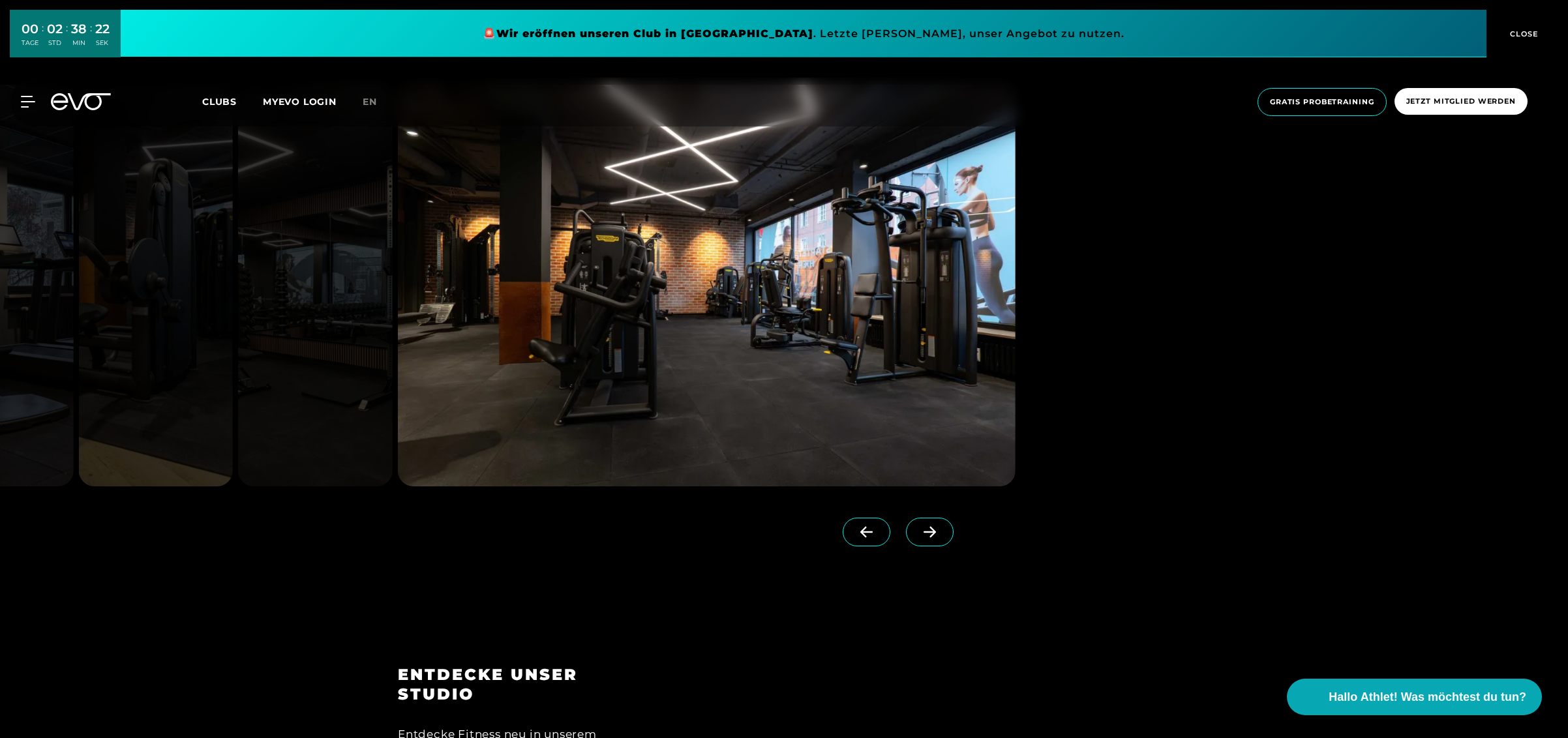
click at [929, 536] on span at bounding box center [929, 532] width 47 height 28
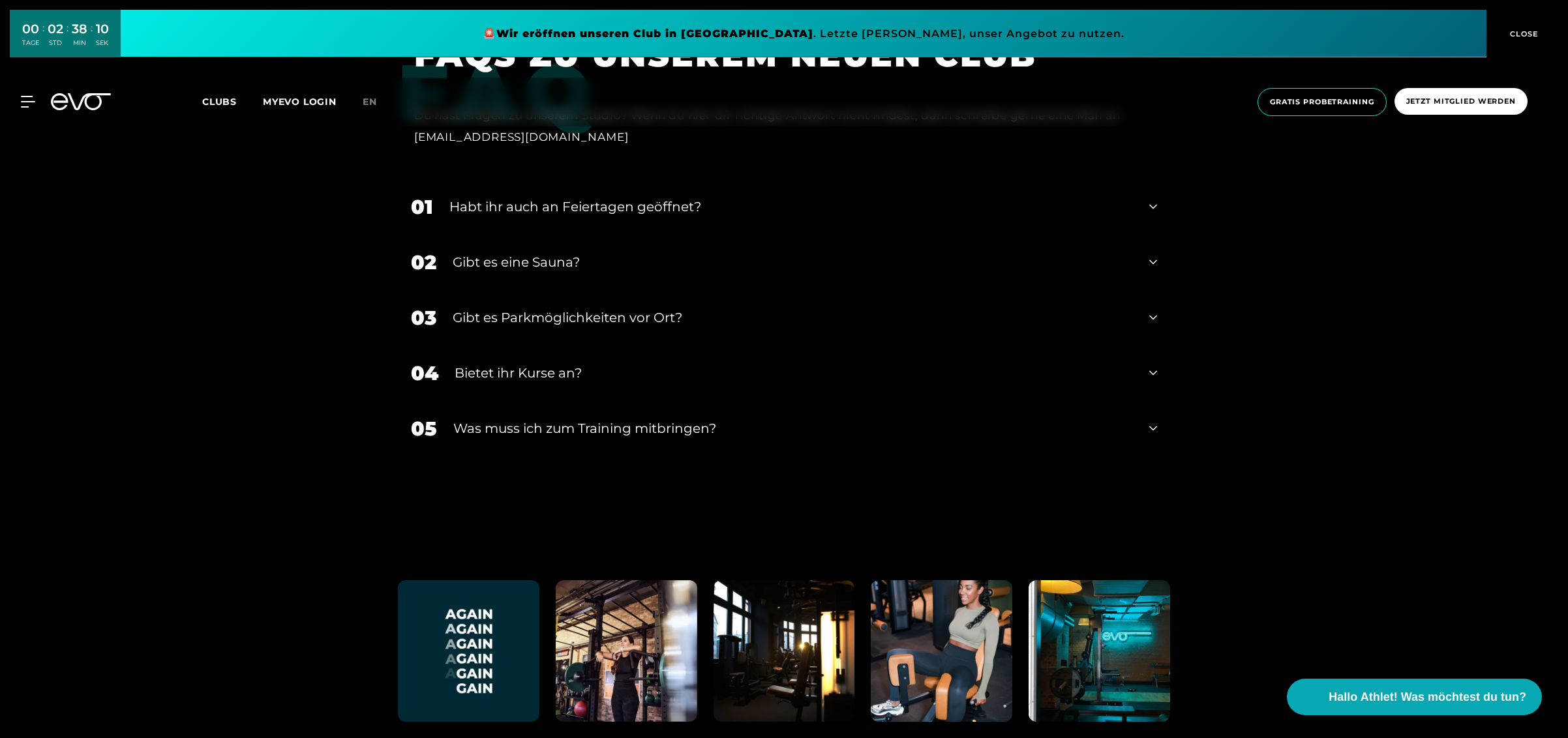
scroll to position [4433, 0]
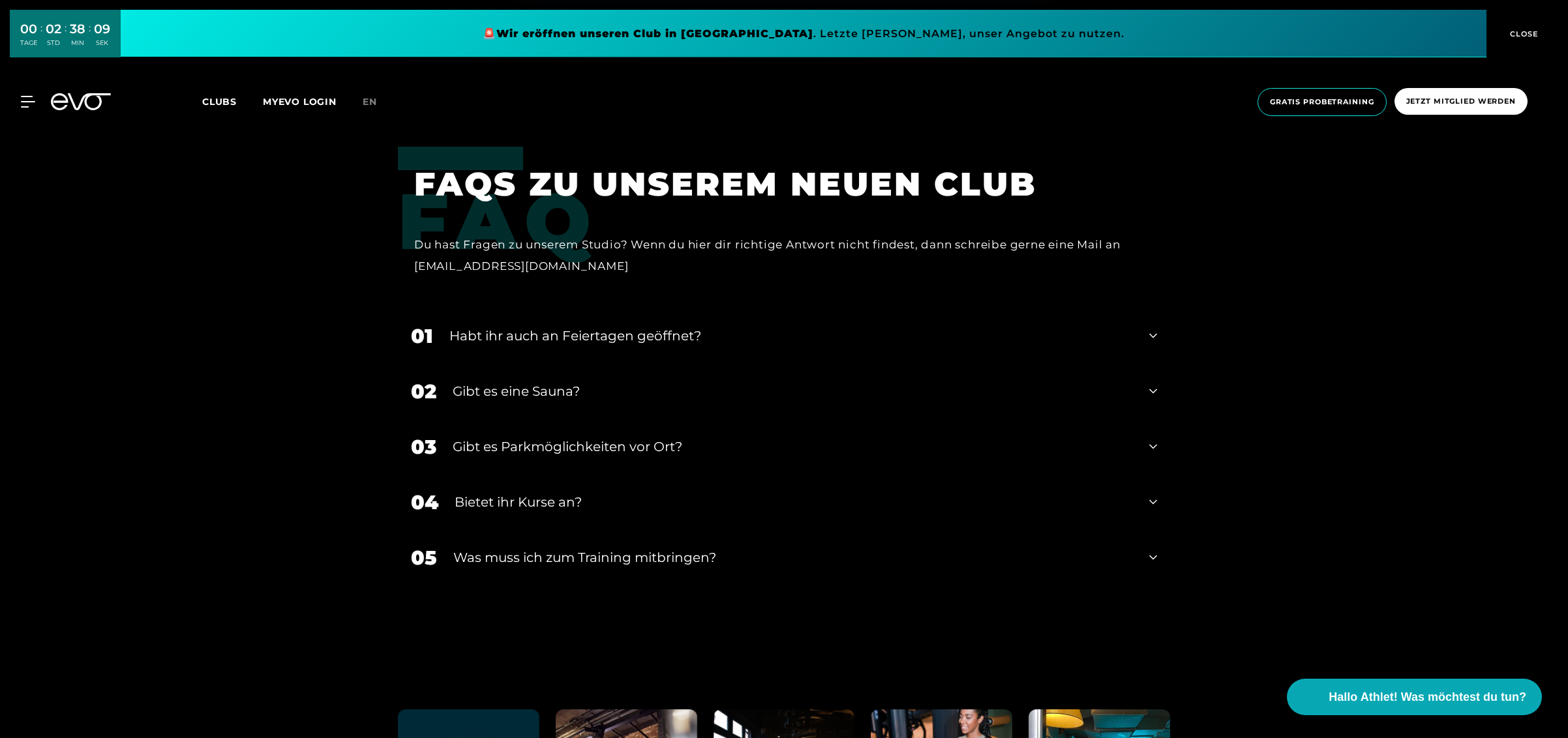
click at [766, 326] on div "Habt ihr auch an Feiertagen geöffnet?" at bounding box center [791, 336] width 684 height 20
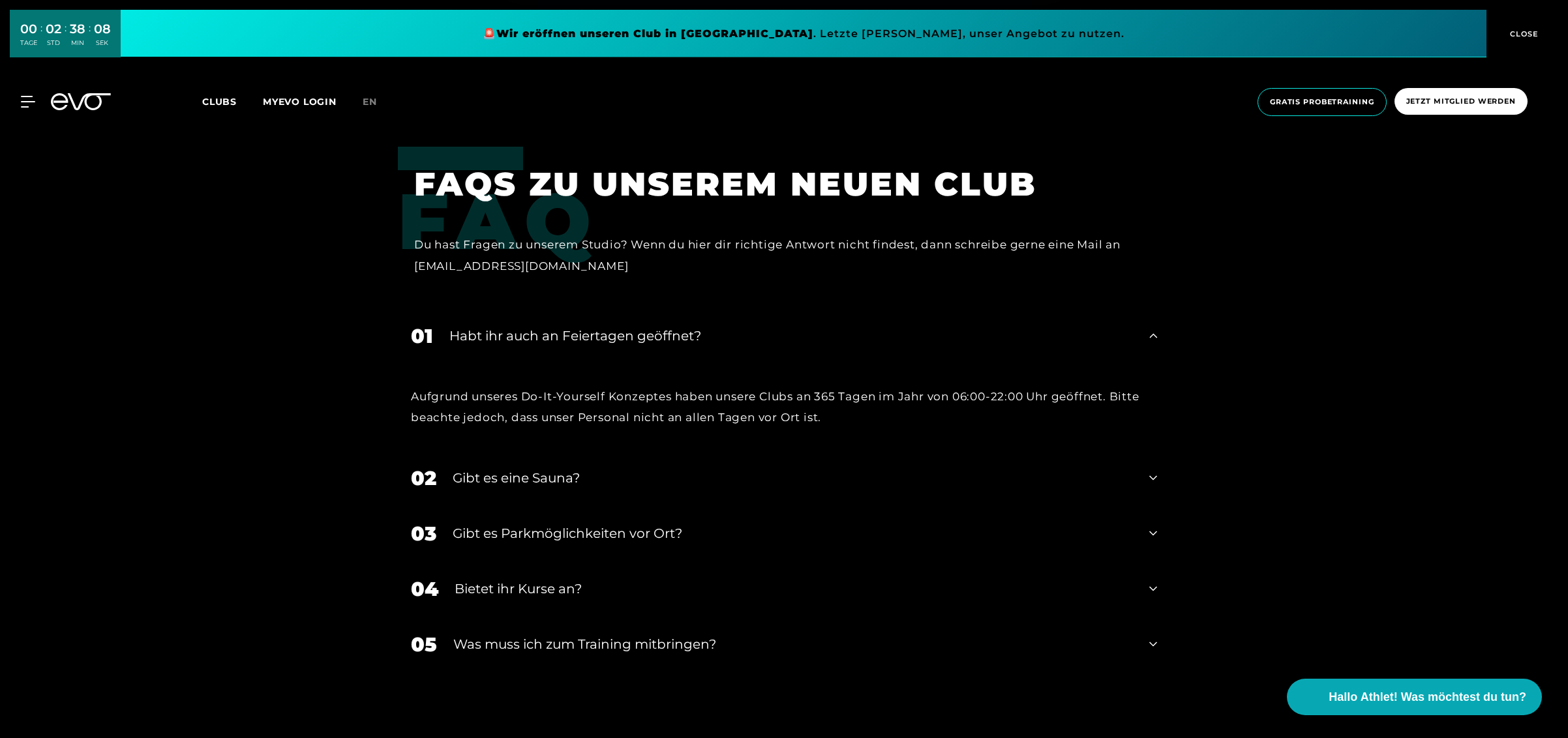
click at [766, 326] on div "Habt ihr auch an Feiertagen geöffnet?" at bounding box center [791, 336] width 684 height 20
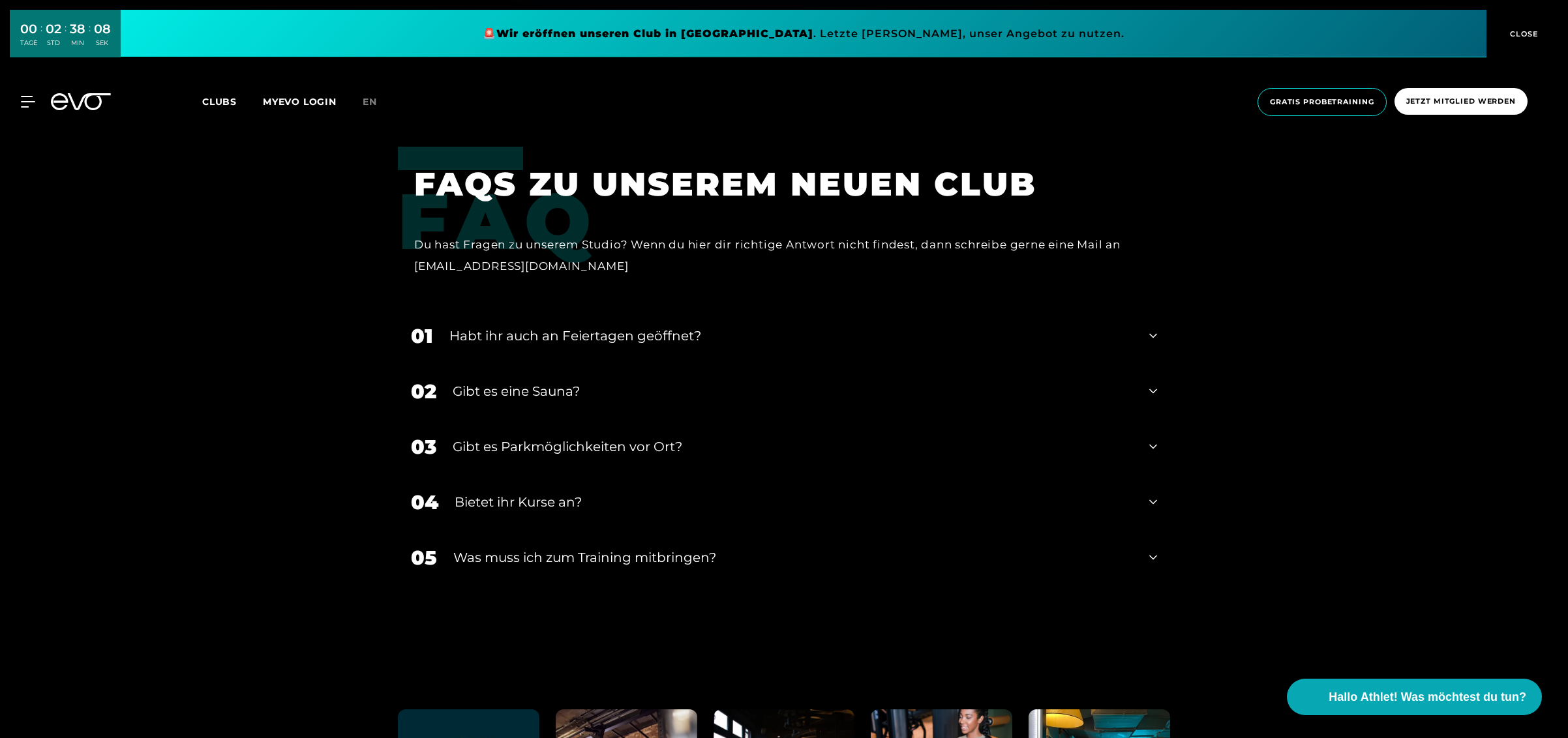
click at [766, 326] on div "Habt ihr auch an Feiertagen geöffnet?" at bounding box center [791, 336] width 684 height 20
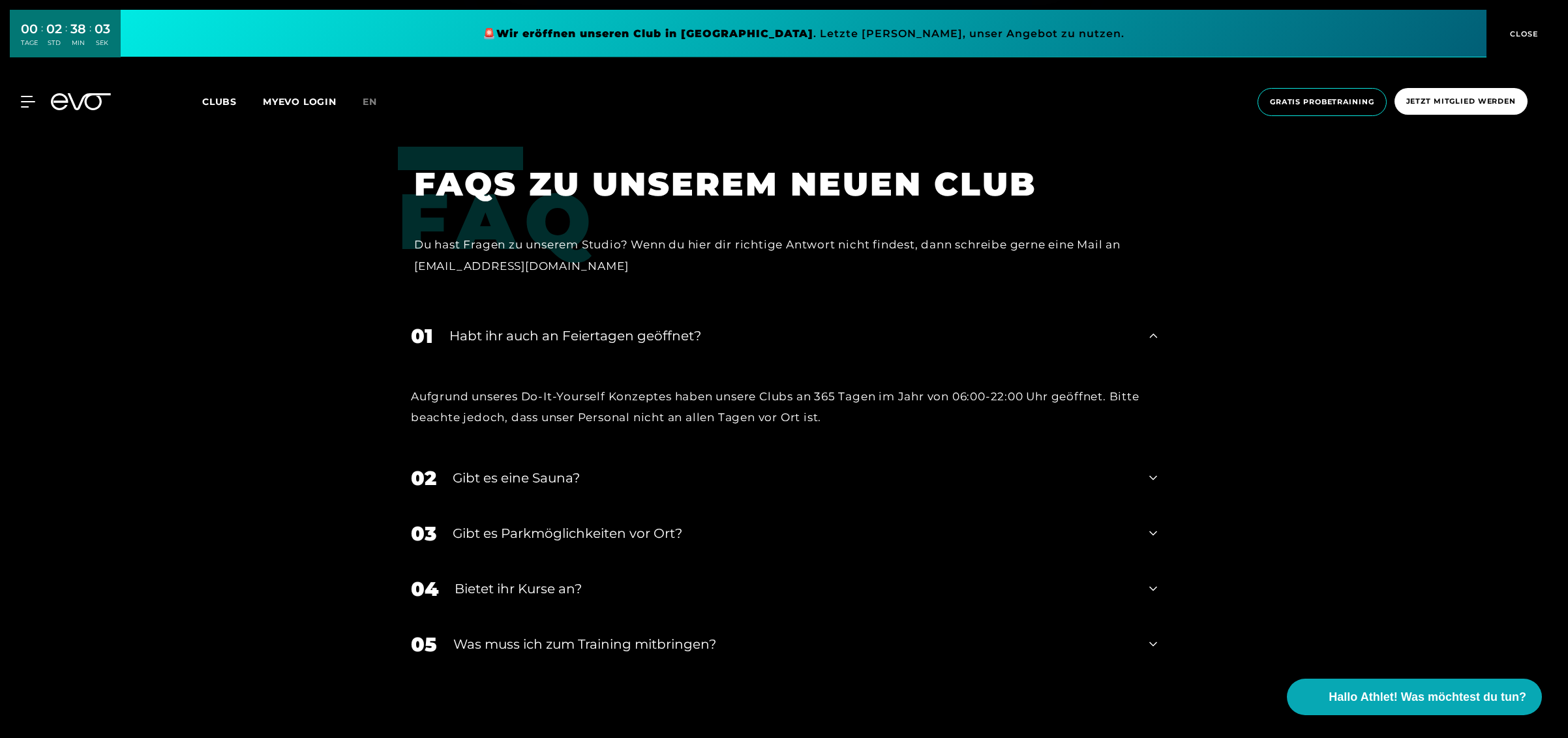
click at [766, 326] on div "Habt ihr auch an Feiertagen geöffnet?" at bounding box center [791, 336] width 684 height 20
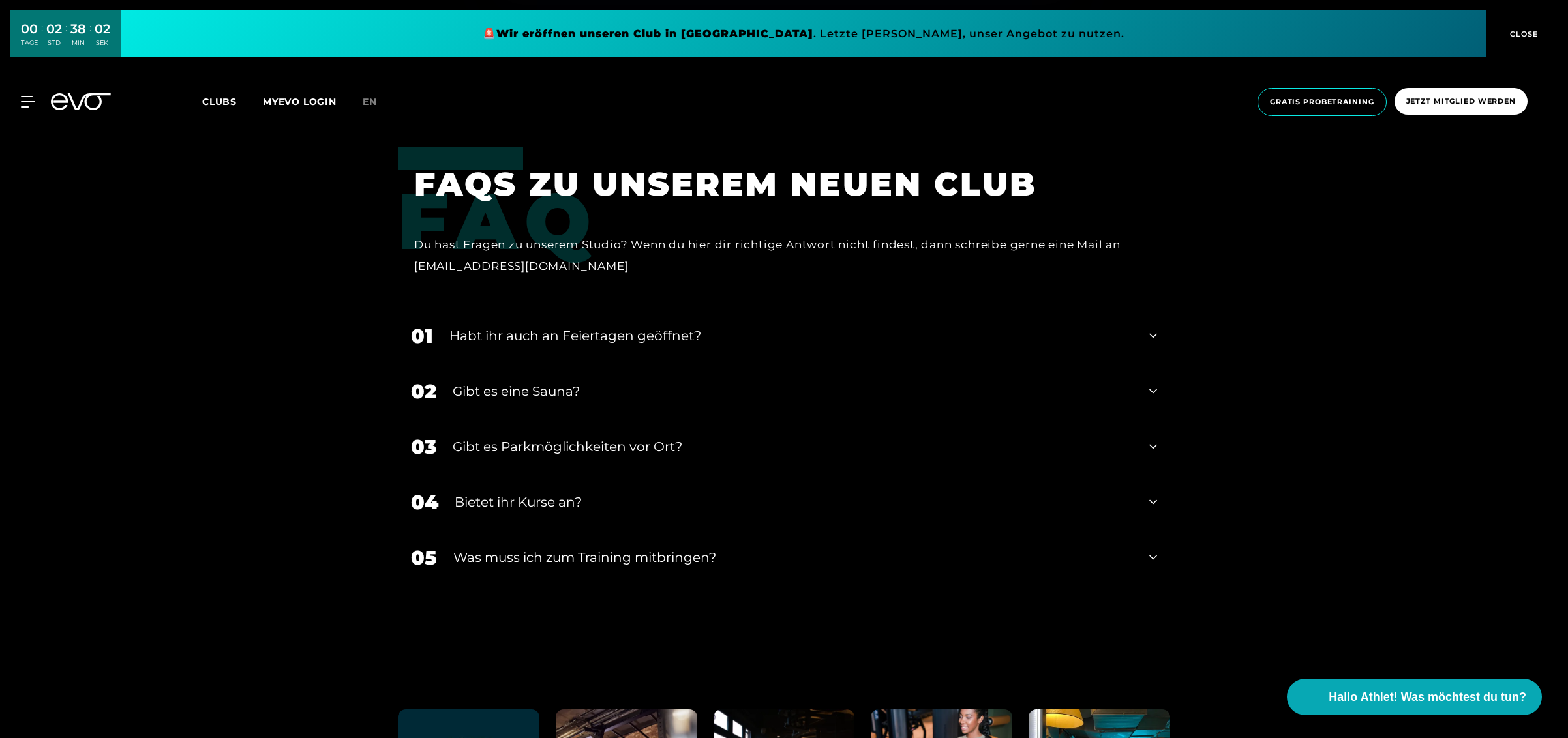
click at [762, 385] on div "02 Gibt es eine Sauna?" at bounding box center [784, 391] width 772 height 55
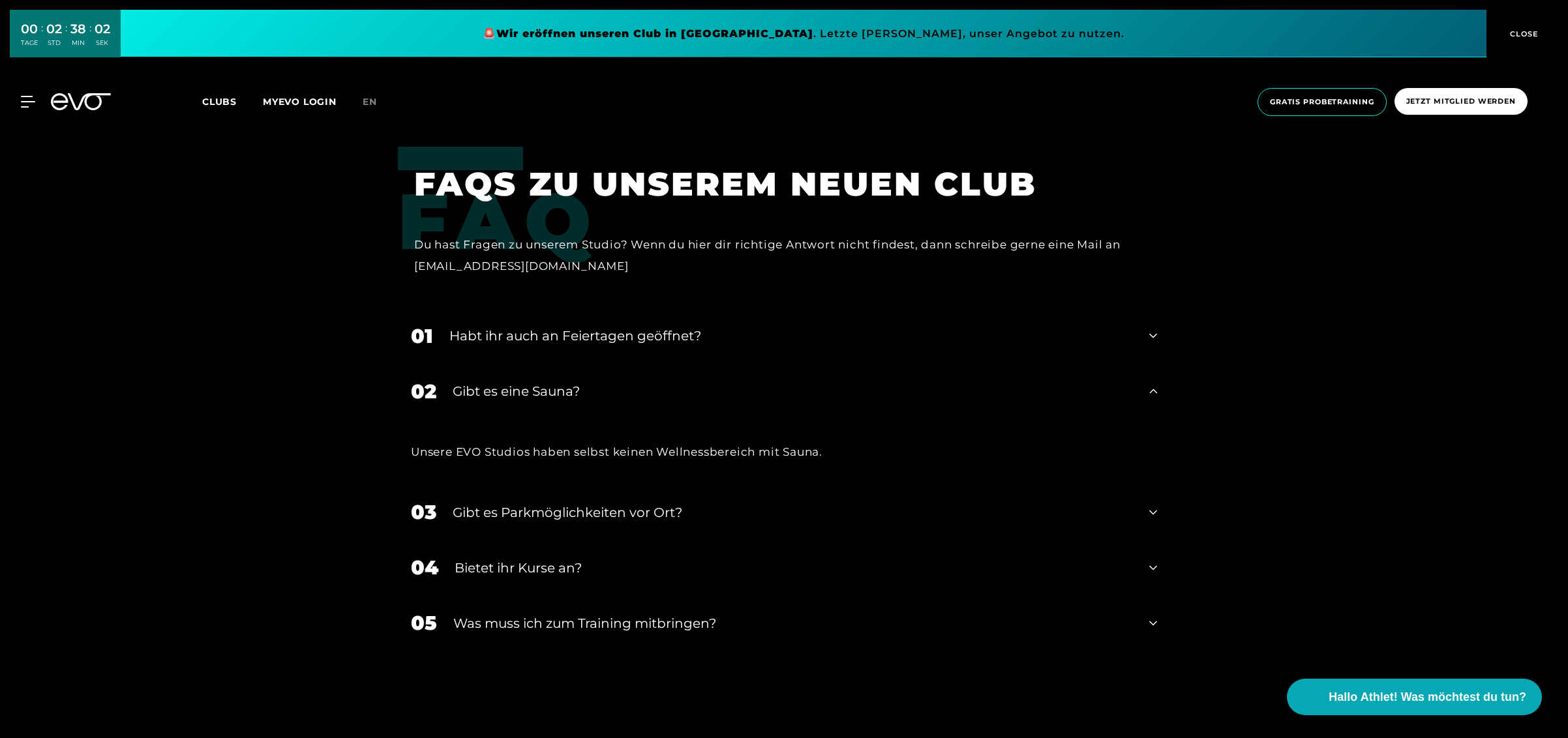
click at [758, 382] on div "Gibt es eine Sauna?" at bounding box center [793, 391] width 680 height 20
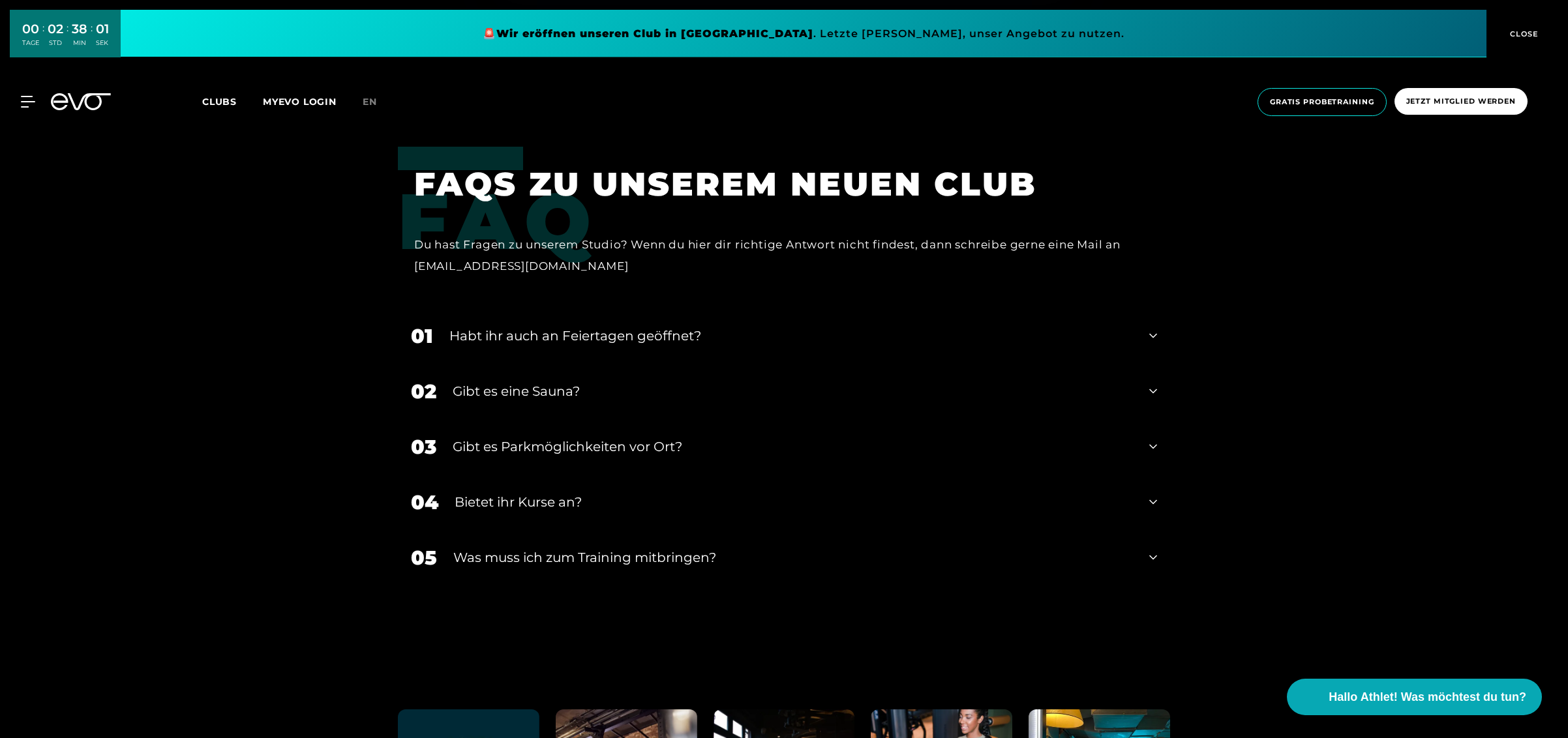
click at [761, 437] on div "Gibt es Parkmöglichkeiten vor Ort?" at bounding box center [793, 446] width 680 height 20
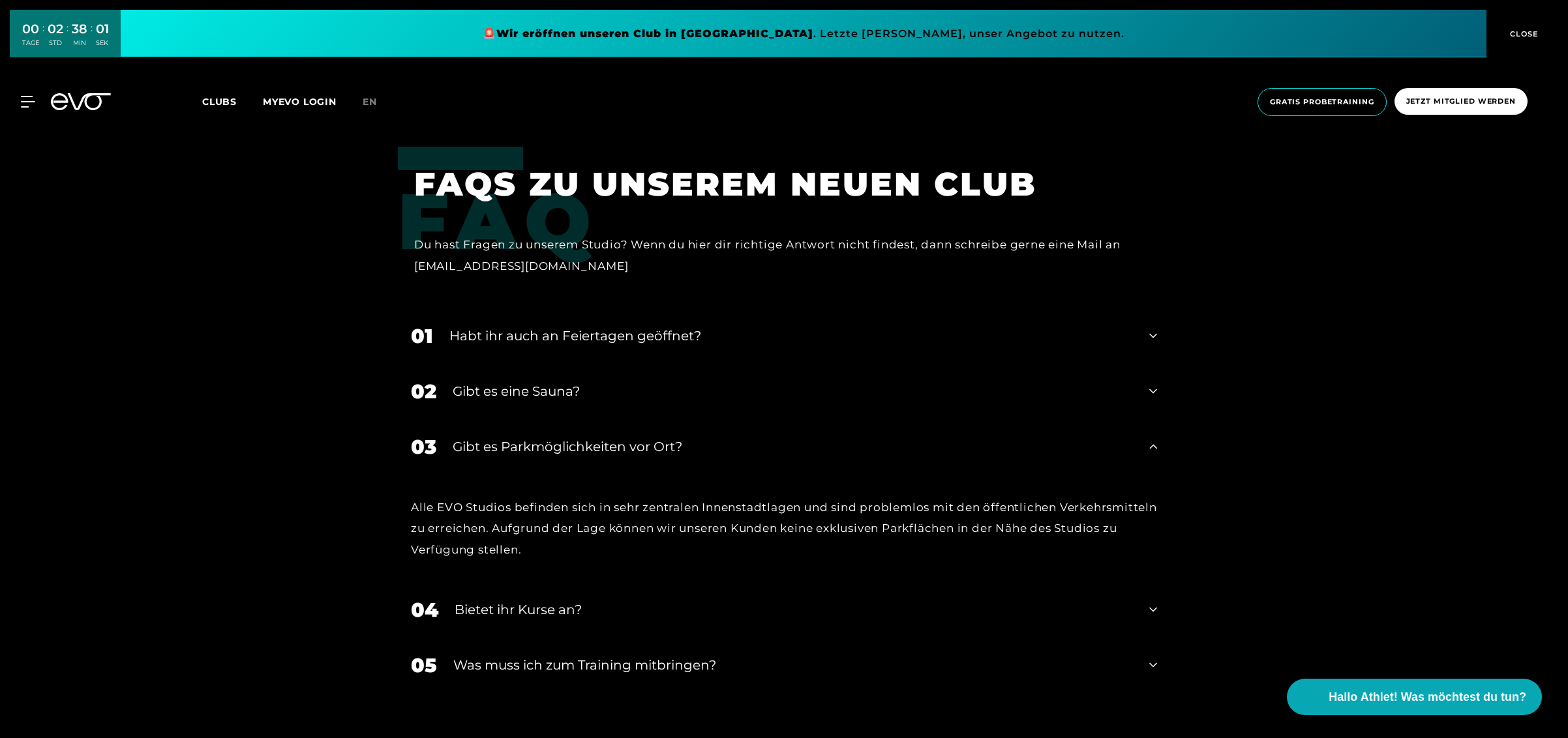
click at [761, 437] on div "Gibt es Parkmöglichkeiten vor Ort?" at bounding box center [793, 446] width 680 height 20
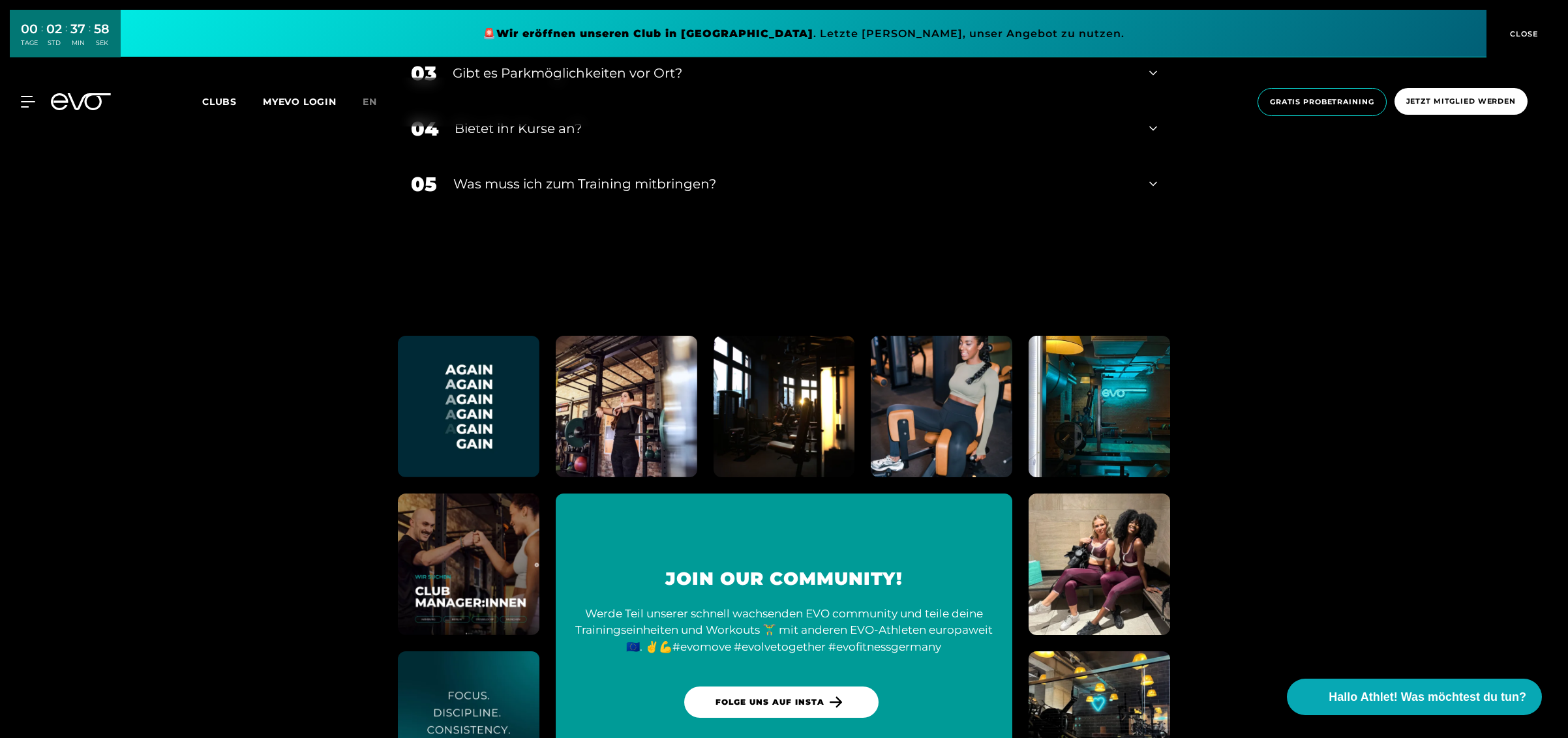
scroll to position [4955, 0]
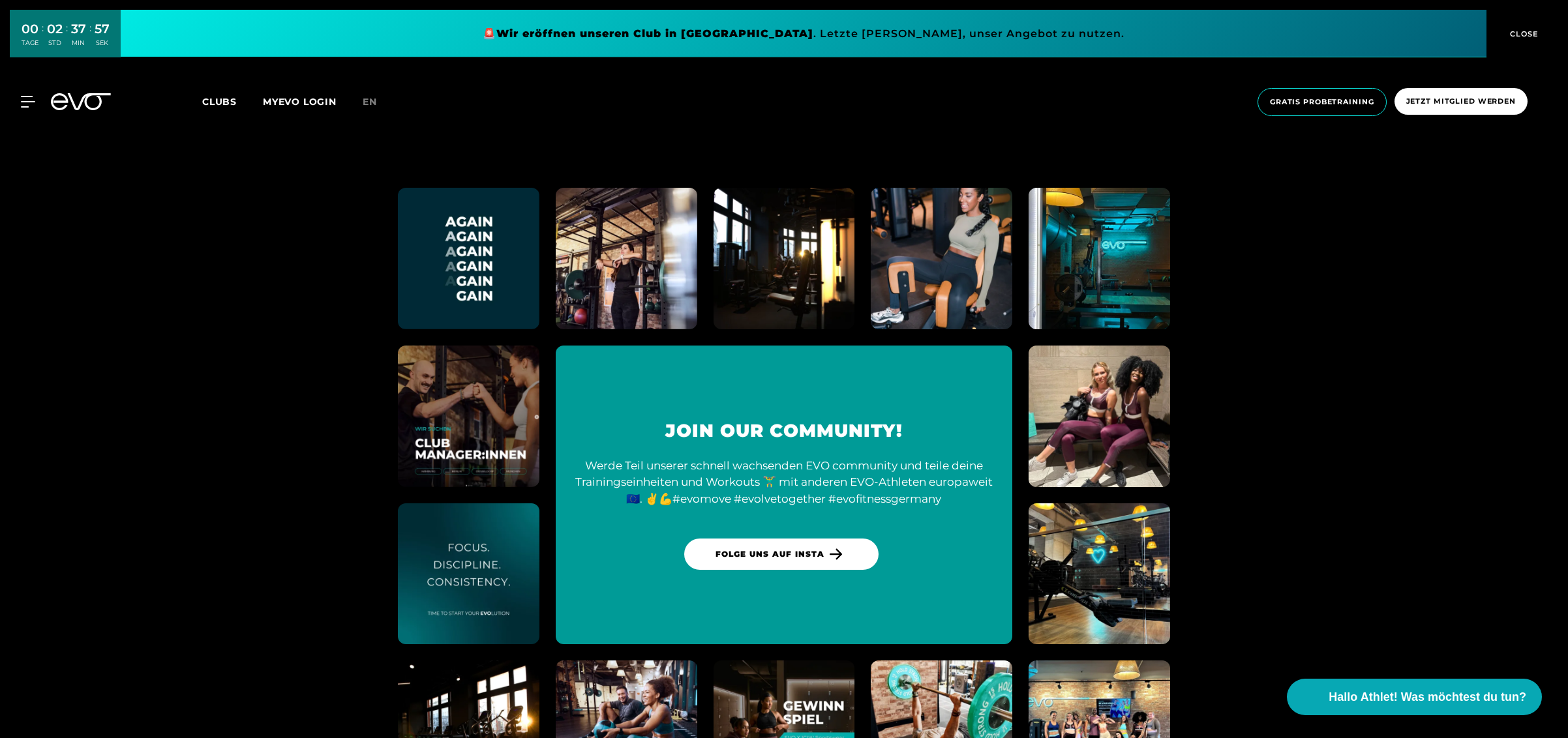
click at [1103, 395] on img at bounding box center [1099, 416] width 155 height 155
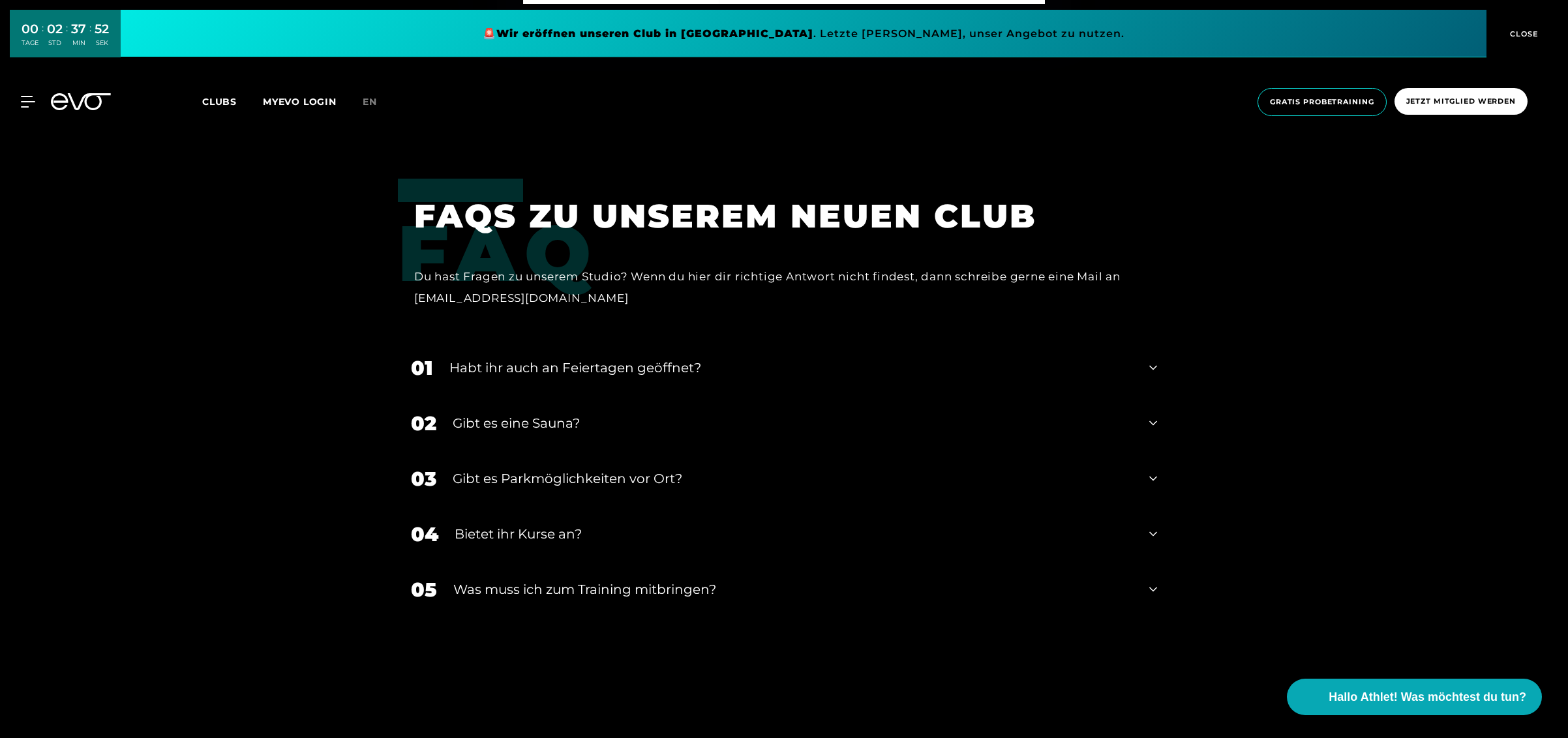
scroll to position [4400, 0]
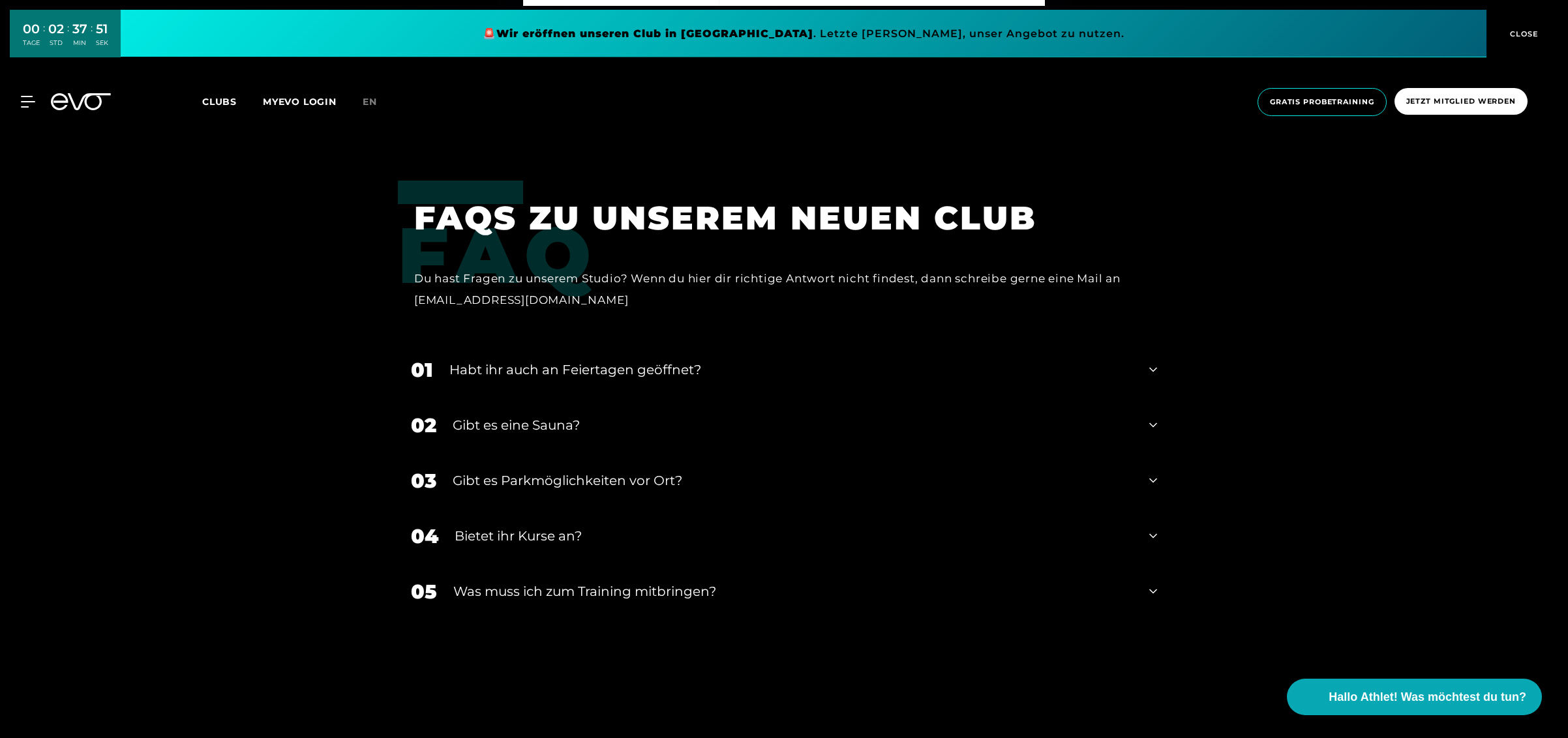
click at [581, 360] on div "Habt ihr auch an Feiertagen geöffnet?" at bounding box center [791, 369] width 684 height 20
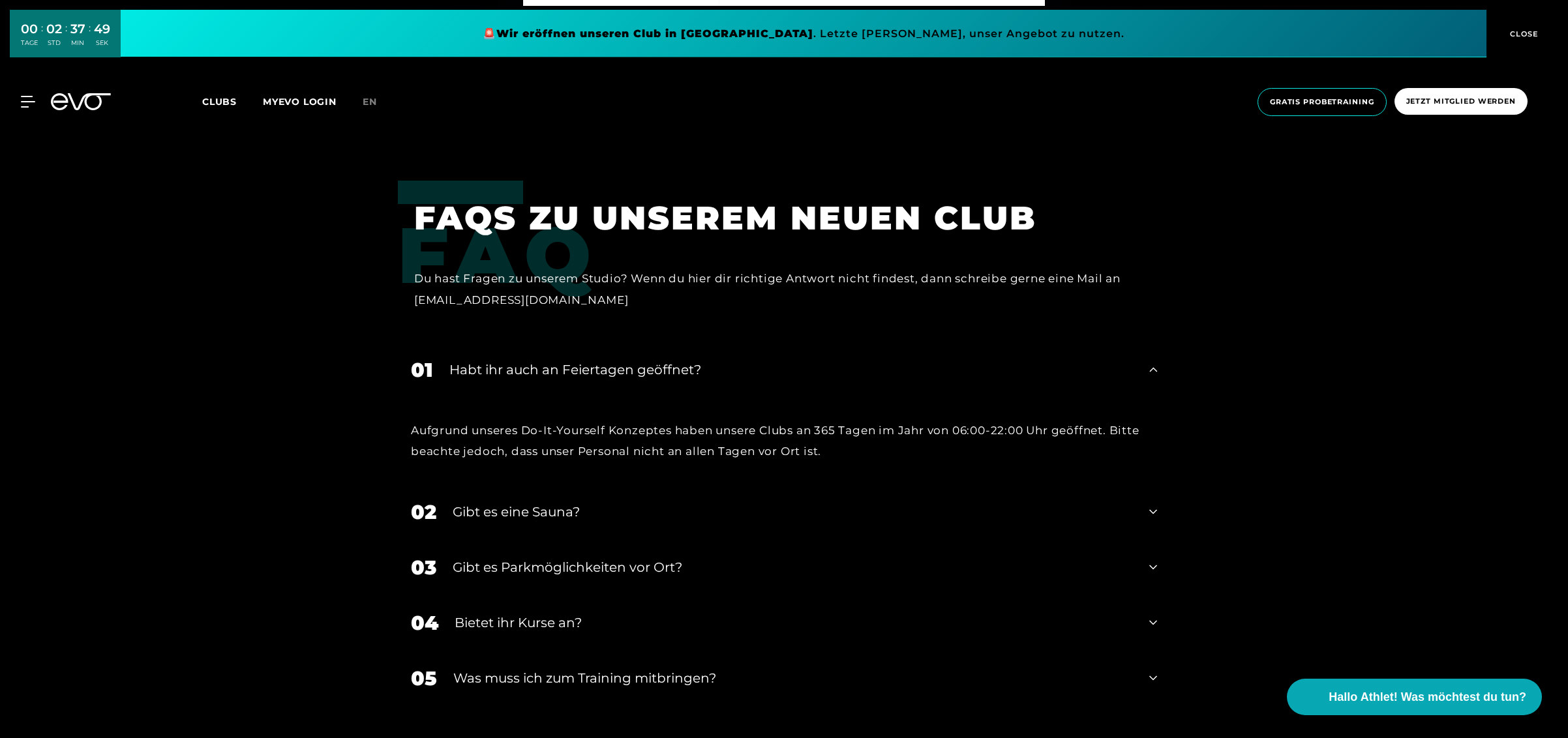
click at [581, 360] on div "Habt ihr auch an Feiertagen geöffnet?" at bounding box center [791, 369] width 684 height 20
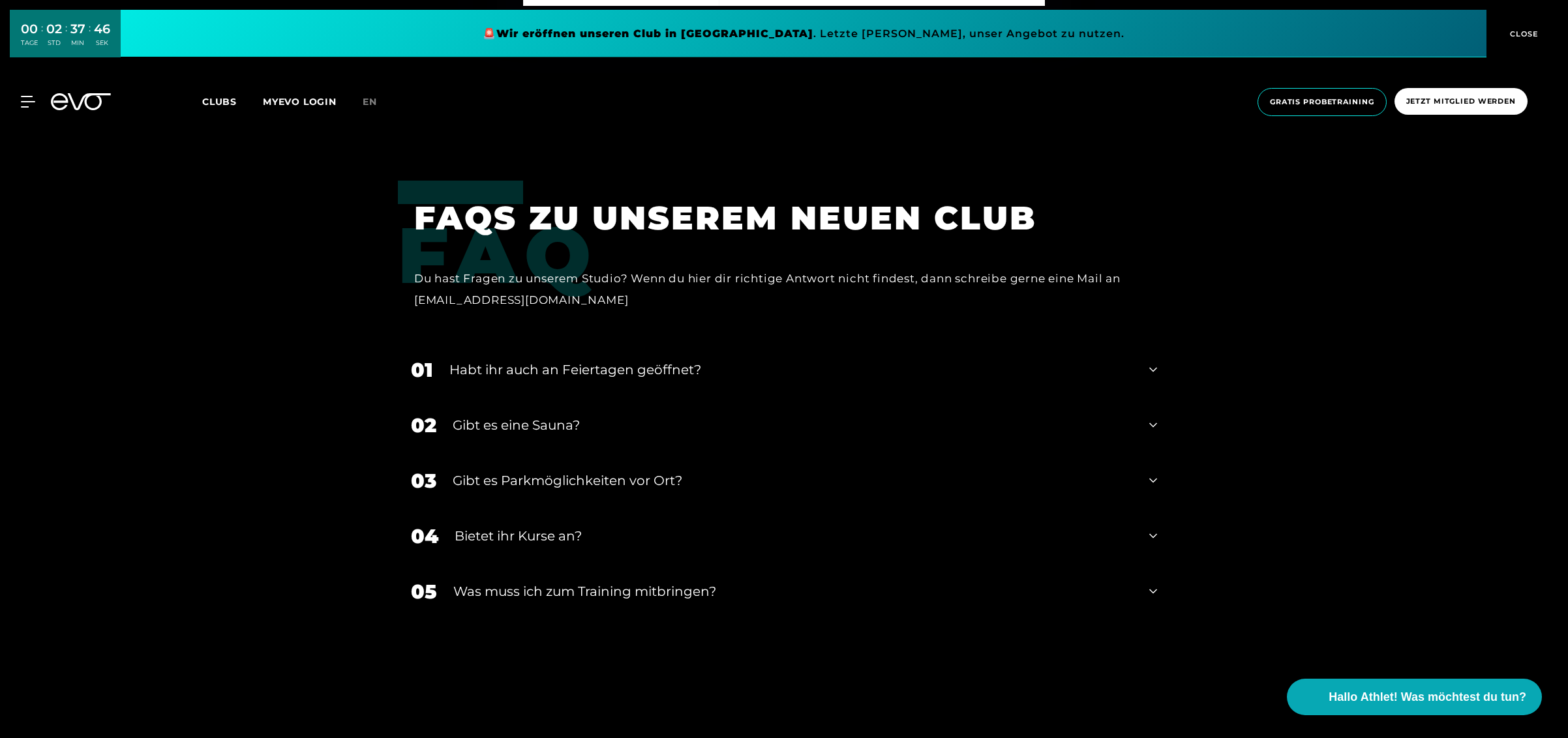
click at [609, 581] on div "05 Was muss ich zum Training mitbringen?" at bounding box center [784, 591] width 772 height 55
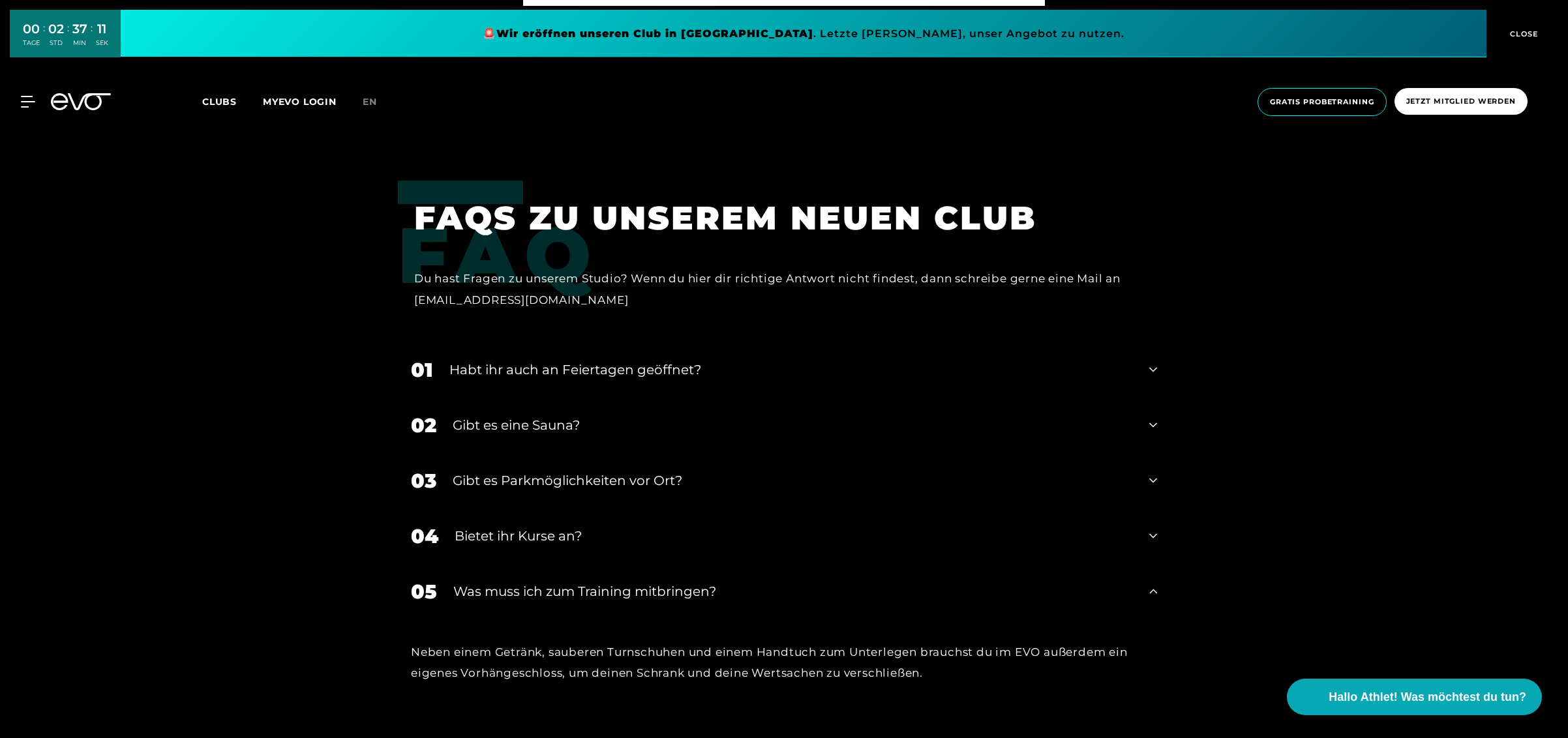
drag, startPoint x: 1121, startPoint y: 165, endPoint x: 1097, endPoint y: 191, distance: 35.4
